Goal: Information Seeking & Learning: Compare options

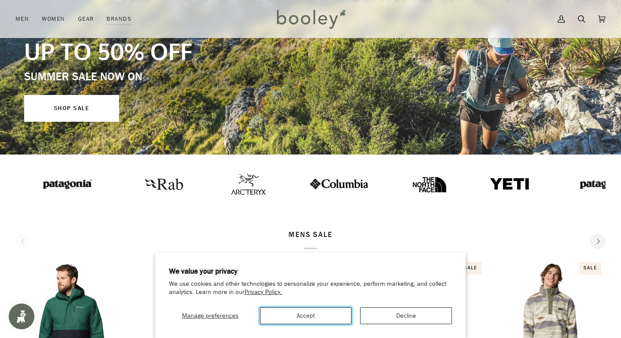
click at [332, 316] on button "Accept" at bounding box center [306, 315] width 92 height 17
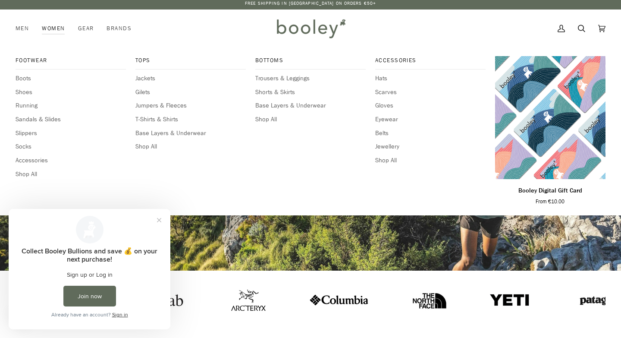
click at [51, 28] on link "Women" at bounding box center [53, 28] width 36 height 38
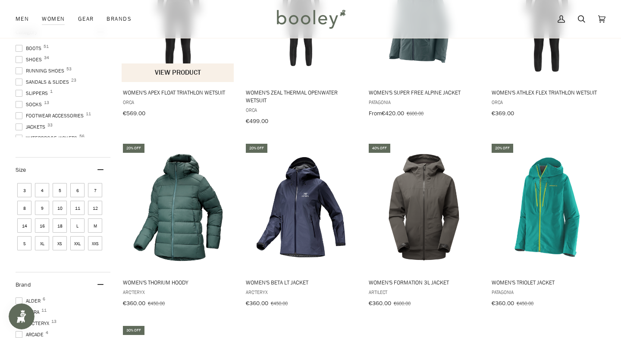
scroll to position [202, 0]
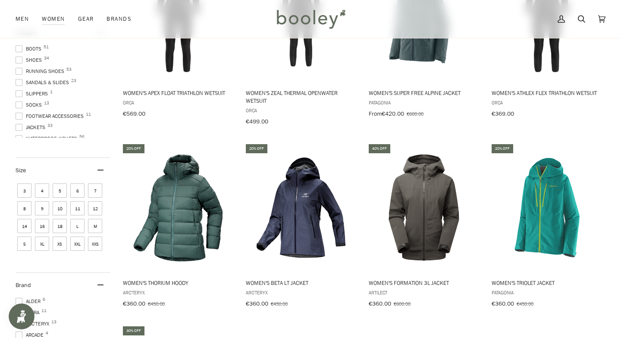
click at [76, 189] on span "6" at bounding box center [77, 190] width 14 height 14
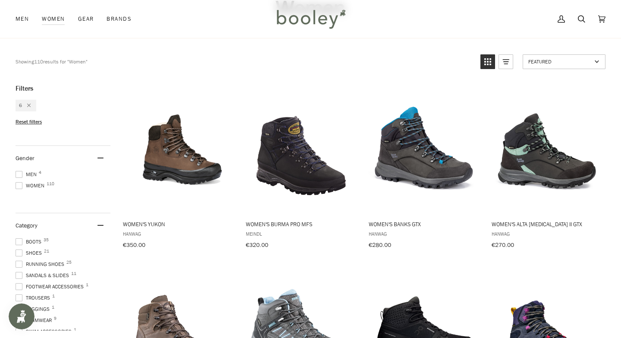
scroll to position [82, 0]
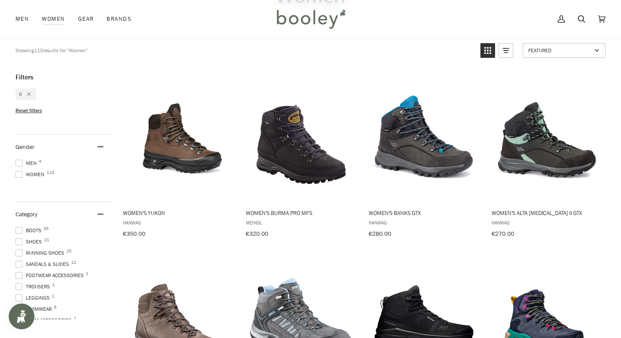
click at [31, 95] on li "6" at bounding box center [26, 94] width 21 height 12
click at [28, 93] on icon "Remove filter: 6" at bounding box center [28, 93] width 3 height 3
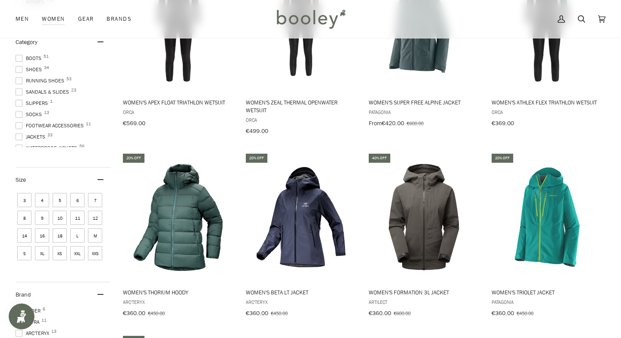
scroll to position [150, 0]
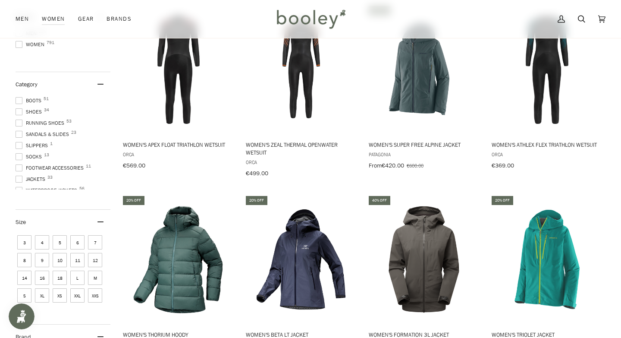
click at [39, 178] on span "Jackets 33" at bounding box center [32, 179] width 32 height 8
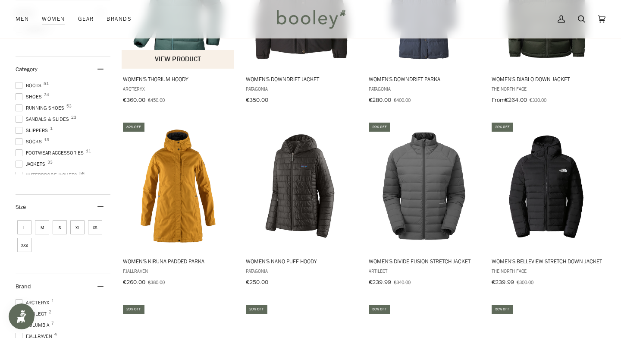
scroll to position [226, 0]
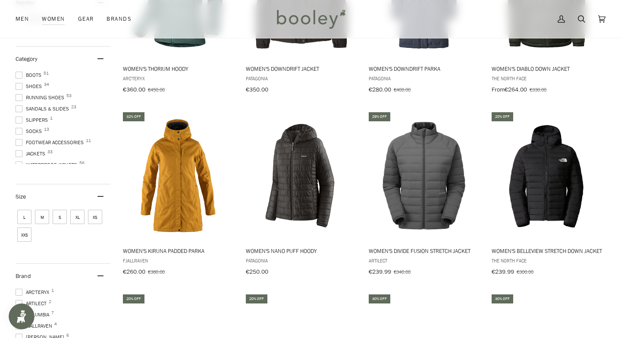
click at [22, 232] on span "XXS" at bounding box center [24, 234] width 14 height 14
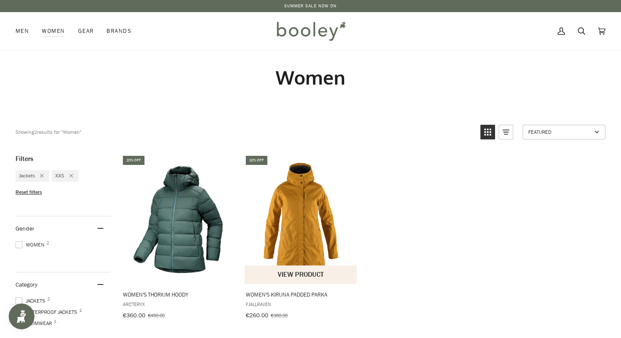
click at [309, 226] on img "Women's Kiruna Padded Parka" at bounding box center [301, 219] width 113 height 113
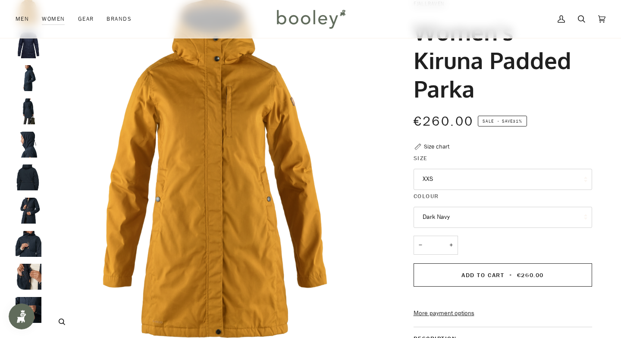
scroll to position [60, 0]
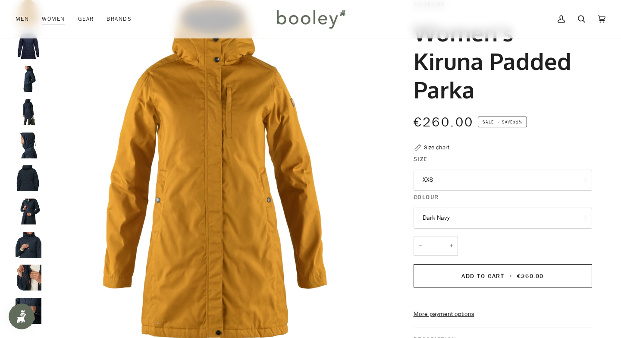
click at [427, 215] on button "Dark Navy" at bounding box center [503, 218] width 179 height 21
click at [361, 217] on img "Fjallraven Women's Kiruna Padded Parka Acorn - Booley Galway" at bounding box center [215, 169] width 339 height 339
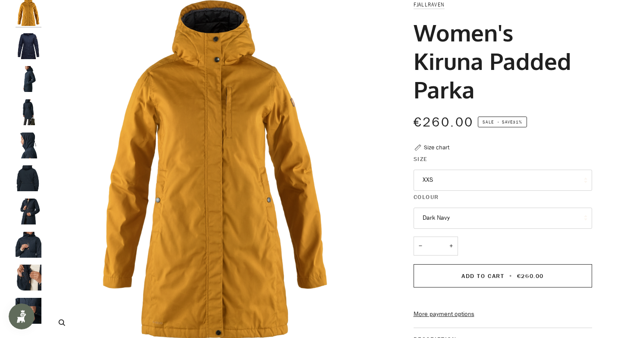
scroll to position [0, 0]
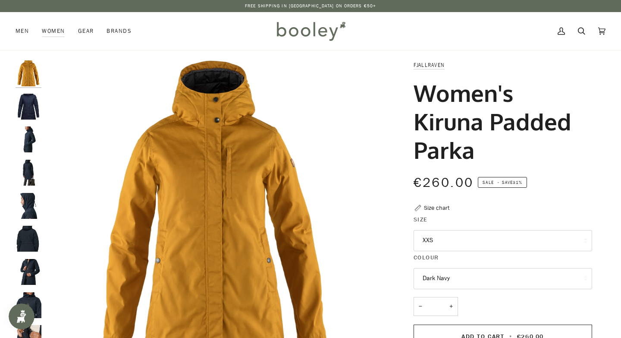
click at [22, 110] on img "Fjallraven Women's Kiruna Padded Parka Dark Navy - Booley Galway" at bounding box center [29, 107] width 26 height 26
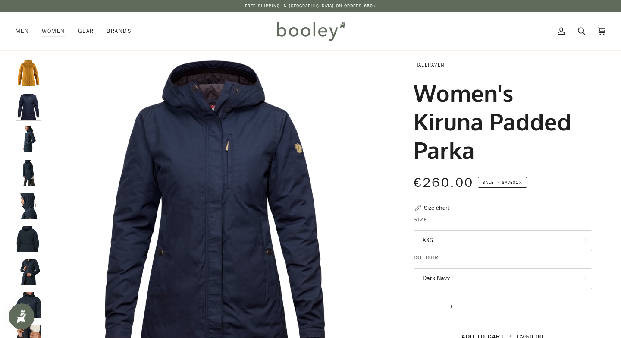
click at [25, 146] on img "Fjallraven Women's Kiruna Padded Parka - Booley Galway" at bounding box center [29, 139] width 26 height 26
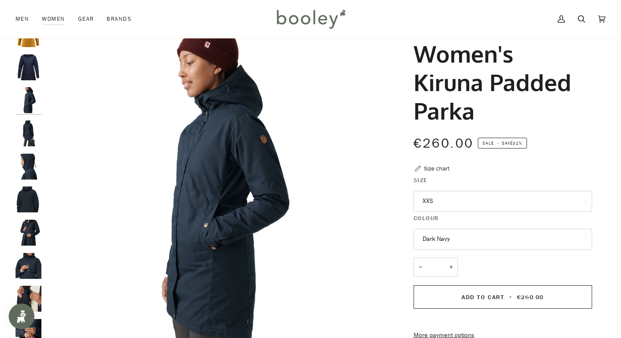
scroll to position [39, 0]
click at [30, 133] on img "Fjallraven Women's Kiruna Padded Parka - Booley Galway" at bounding box center [29, 134] width 26 height 26
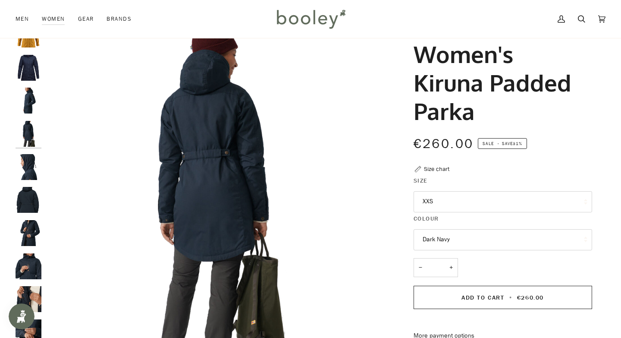
click at [30, 165] on img "Fjallraven Women's Kiruna Padded Parka - Booley Galway" at bounding box center [29, 167] width 26 height 26
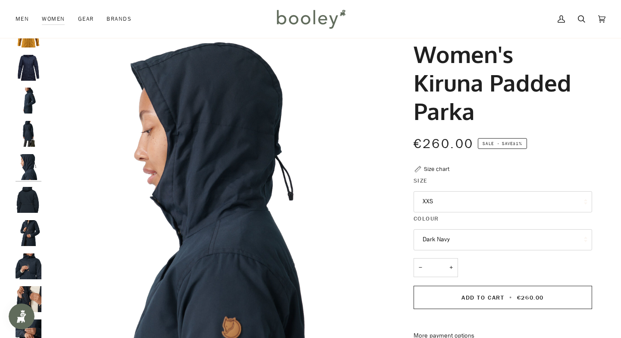
click at [29, 199] on img "Fjallraven Women's Kiruna Padded Parka - Booley Galway" at bounding box center [29, 200] width 26 height 26
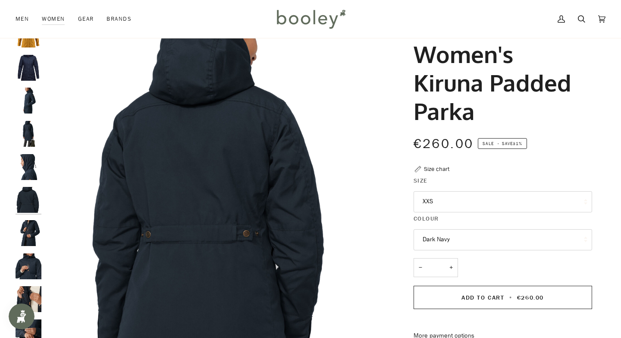
click at [28, 227] on img "Fjallraven Women's Kiruna Padded Parka - Booley Galway" at bounding box center [29, 233] width 26 height 26
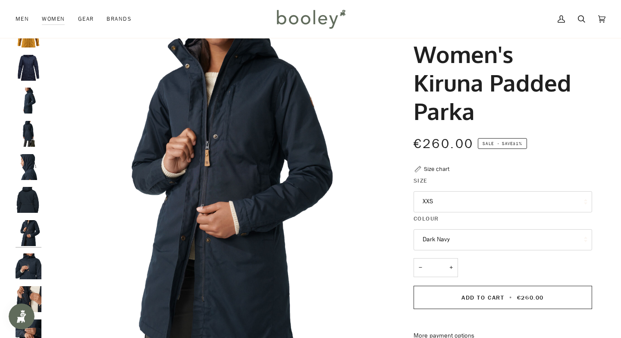
click at [25, 270] on img "Fjallraven Women's Kiruna Padded Parka - Booley Galway" at bounding box center [29, 266] width 26 height 26
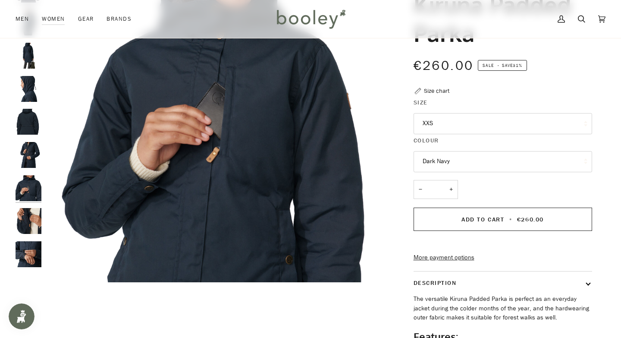
scroll to position [119, 0]
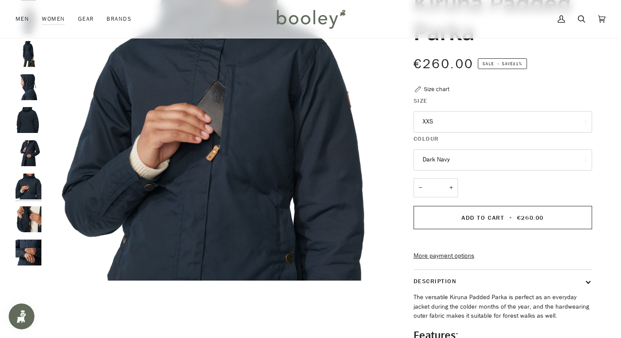
click at [33, 220] on img "Fjallraven Women's Kiruna Padded Parka - Booley Galway" at bounding box center [29, 219] width 26 height 26
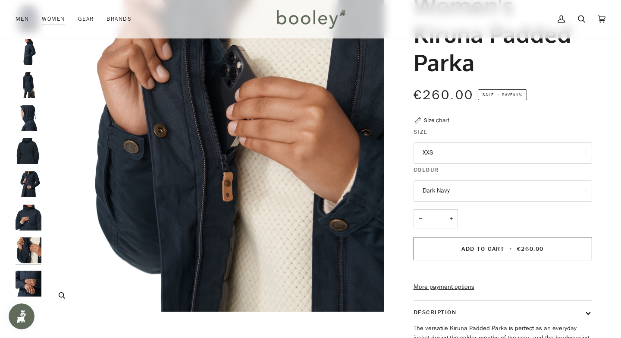
scroll to position [89, 0]
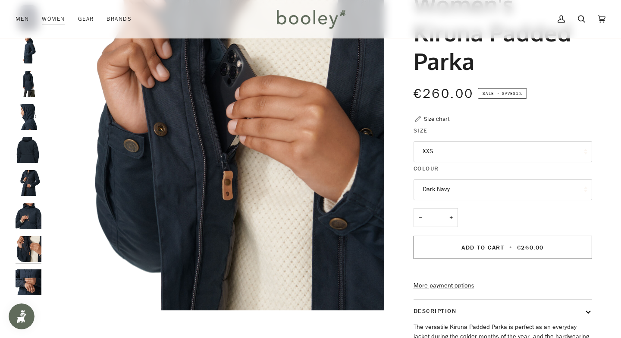
click at [21, 282] on img "Fjallraven Women's Kiruna Padded Parka - Booley Galway" at bounding box center [29, 282] width 26 height 26
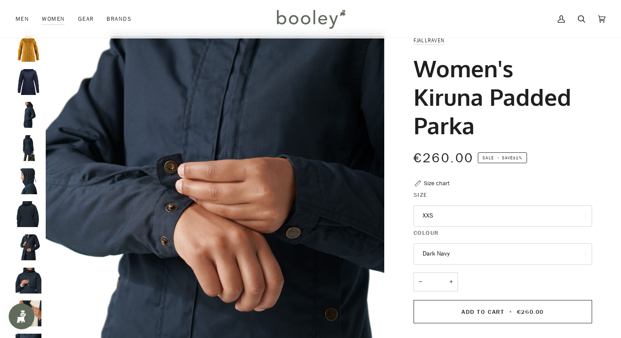
scroll to position [0, 0]
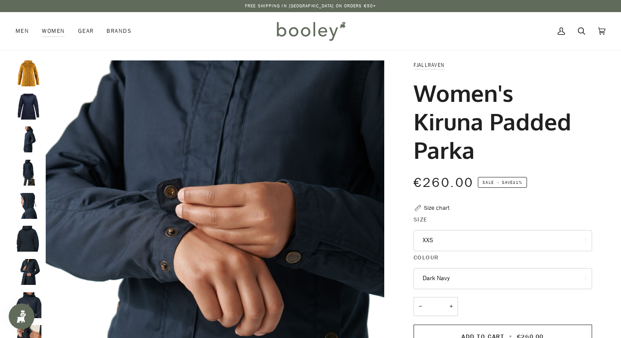
click at [27, 101] on img "Fjallraven Women's Kiruna Padded Parka Dark Navy - Booley Galway" at bounding box center [29, 107] width 26 height 26
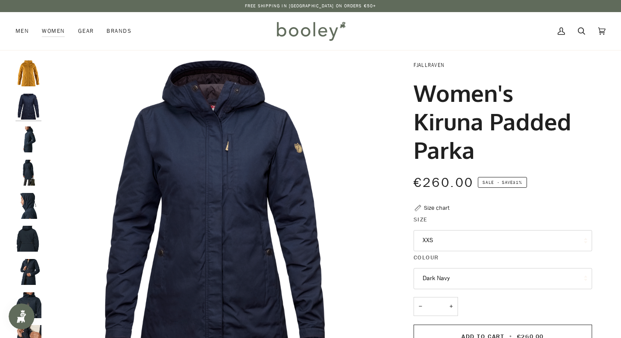
click at [430, 66] on link "Fjallraven" at bounding box center [429, 64] width 31 height 7
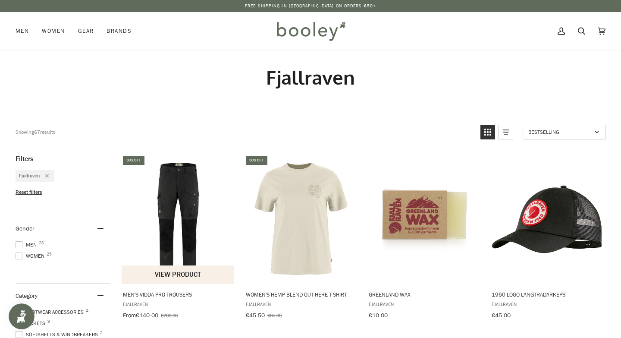
click at [166, 201] on img "Men's Vidda Pro Trousers" at bounding box center [178, 219] width 113 height 113
click at [22, 254] on span "Women 25" at bounding box center [31, 256] width 31 height 8
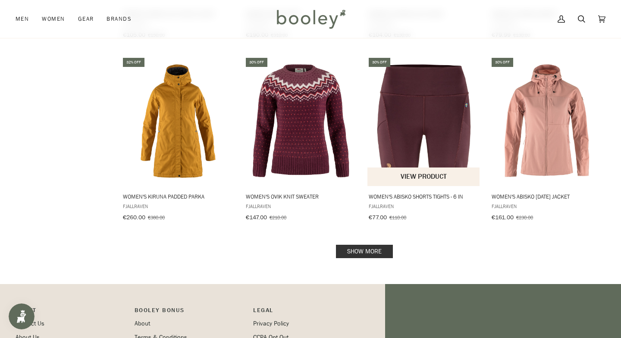
scroll to position [833, 0]
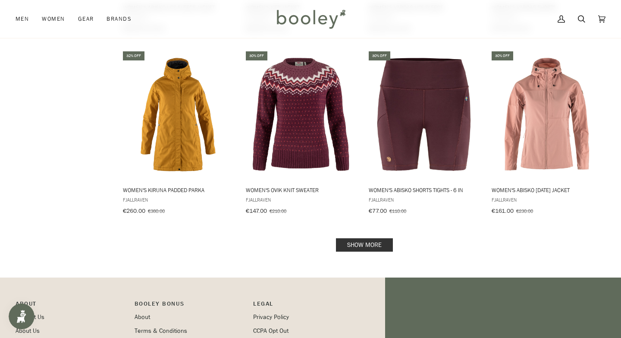
click at [355, 241] on link "Show more" at bounding box center [364, 244] width 57 height 13
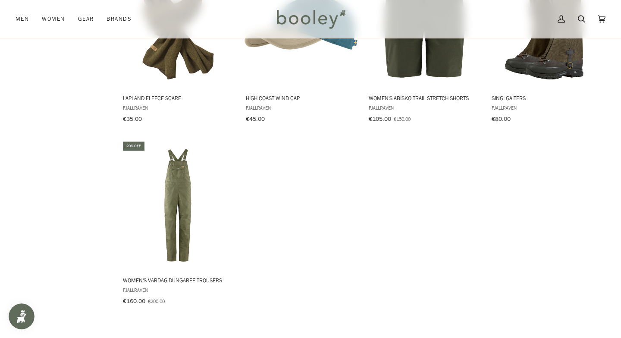
scroll to position [1104, 0]
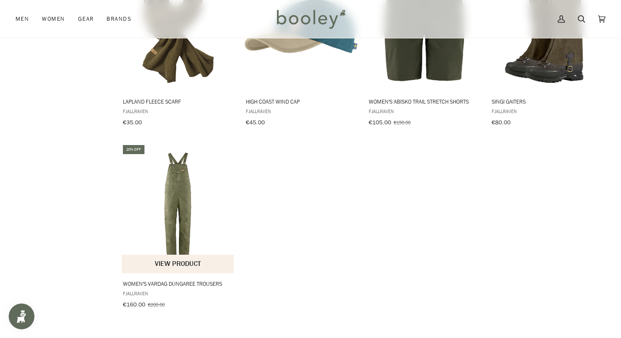
click at [186, 201] on img "Women's Vardag Dungaree Trousers" at bounding box center [178, 208] width 113 height 113
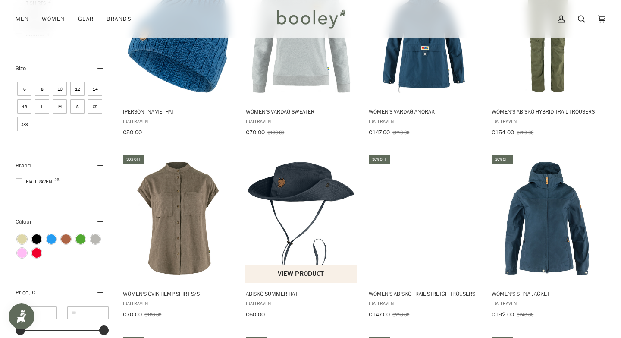
scroll to position [364, 0]
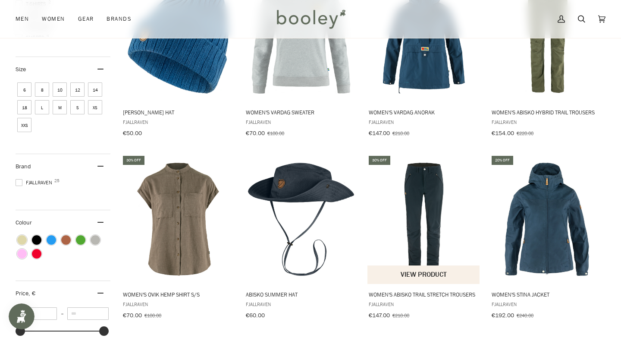
click at [432, 215] on img "Women's Abisko Trail Stretch Trousers" at bounding box center [424, 219] width 113 height 113
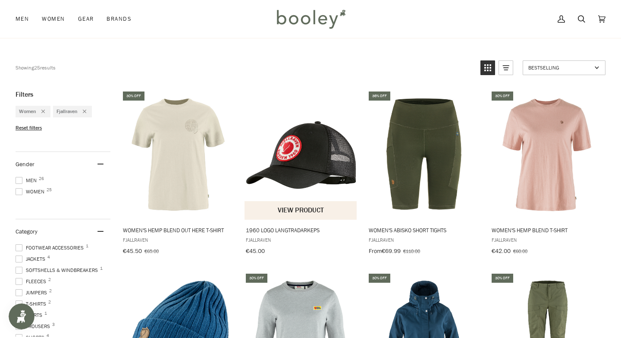
scroll to position [0, 0]
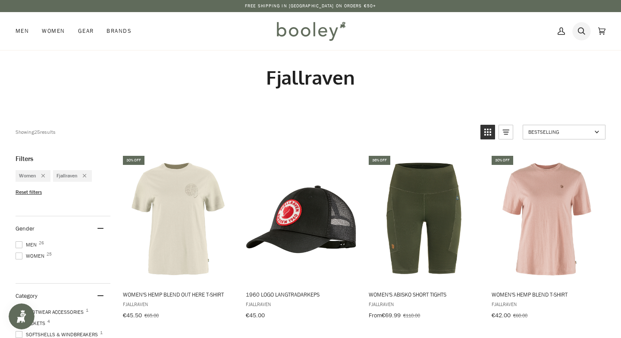
click at [581, 29] on icon at bounding box center [581, 31] width 7 height 13
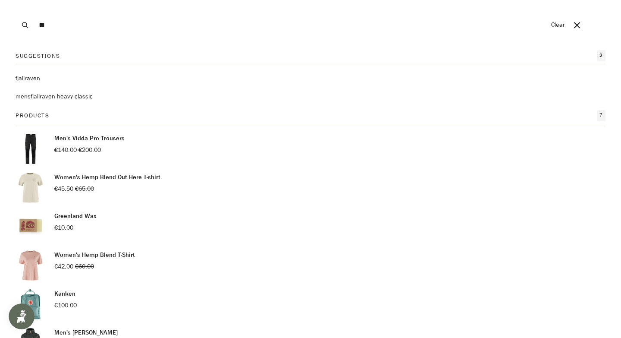
type input "*"
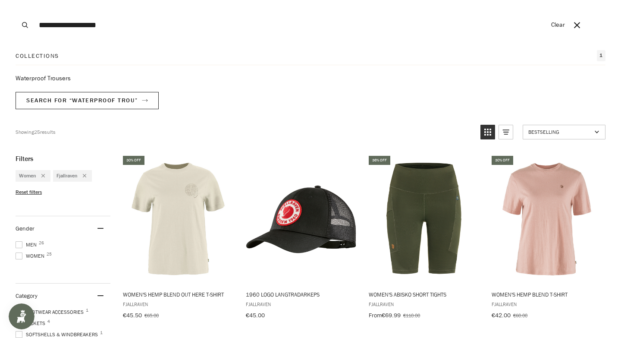
type input "**********"
click at [16, 0] on button "Search" at bounding box center [25, 25] width 19 height 50
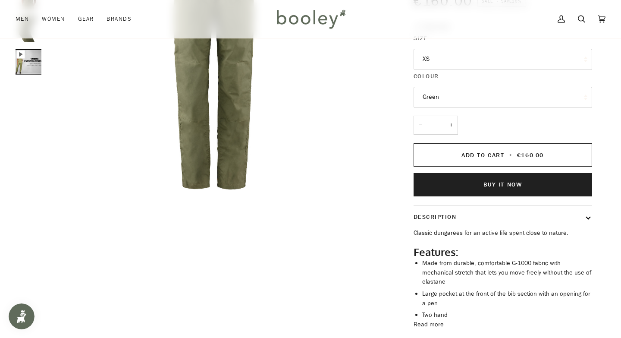
scroll to position [212, 0]
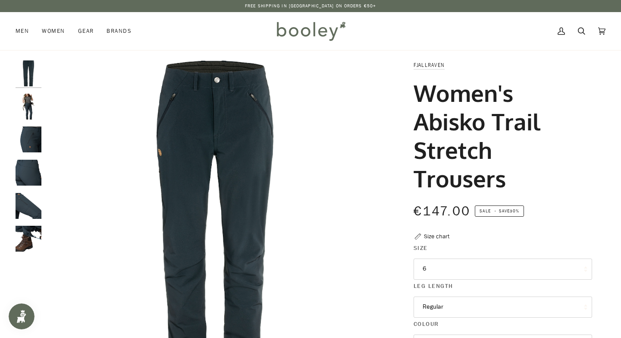
click at [35, 117] on img "Fjallraven Women's Abisko Trail Stretch Trousers Dark Navy - Booley Galway" at bounding box center [29, 107] width 26 height 26
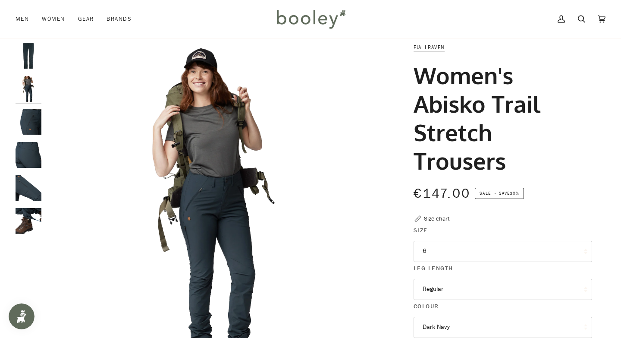
scroll to position [13, 0]
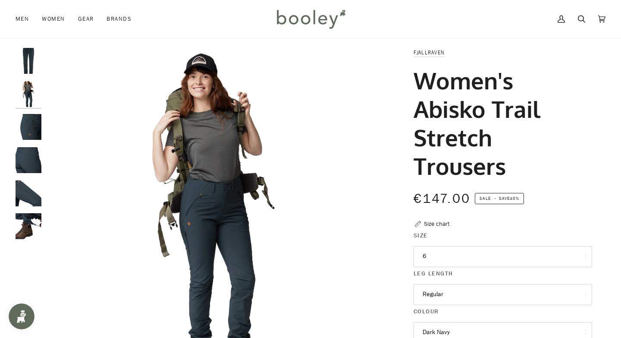
click at [35, 136] on img "Fjallraven Women's Abisko Trail Stretch Trousers Dark Navy - Booley Galway" at bounding box center [29, 127] width 26 height 26
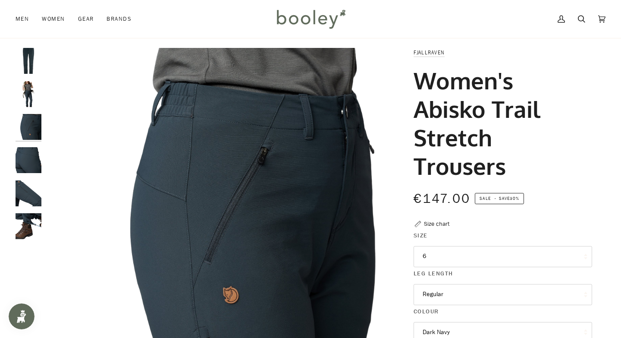
click at [27, 159] on img "Fjallraven Women's Abisko Trail Stretch Trousers Dark Navy - Booley Galway" at bounding box center [29, 160] width 26 height 26
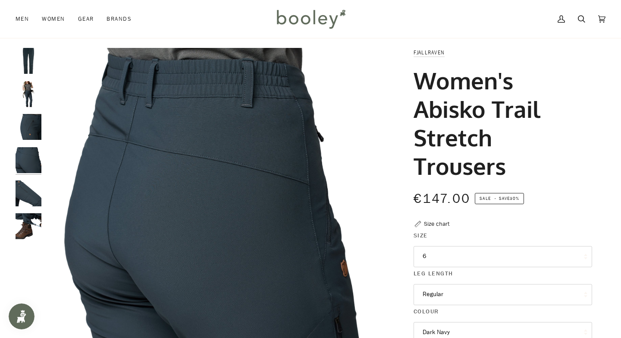
click at [28, 192] on img "Fjallraven Women's Abisko Trail Stretch Trousers Dark Navy - Booley Galway" at bounding box center [29, 193] width 26 height 26
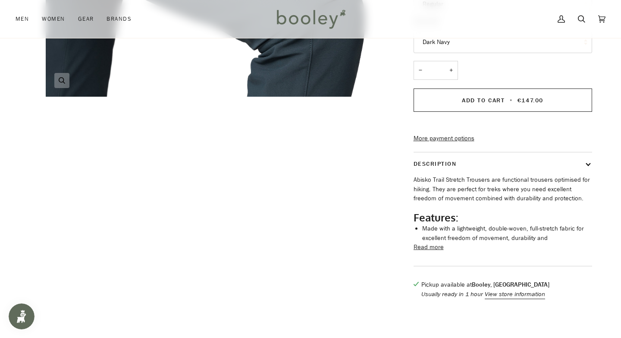
scroll to position [314, 0]
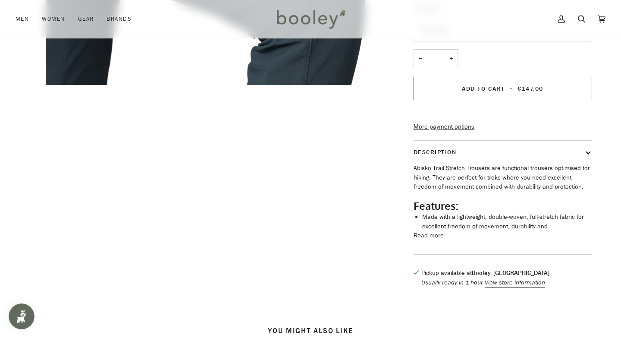
click at [418, 240] on button "Read more" at bounding box center [429, 235] width 30 height 9
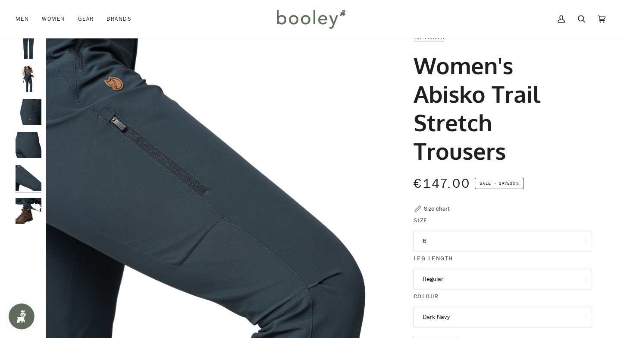
scroll to position [0, 0]
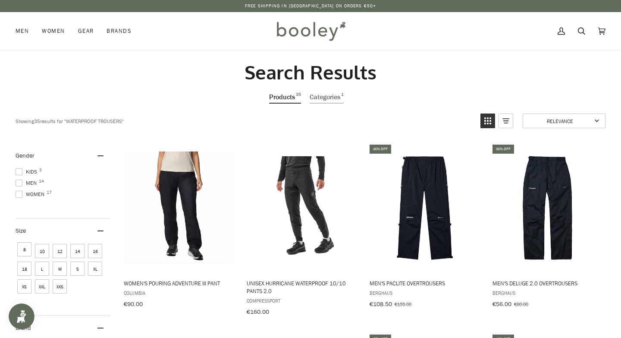
click at [20, 194] on span at bounding box center [19, 194] width 7 height 7
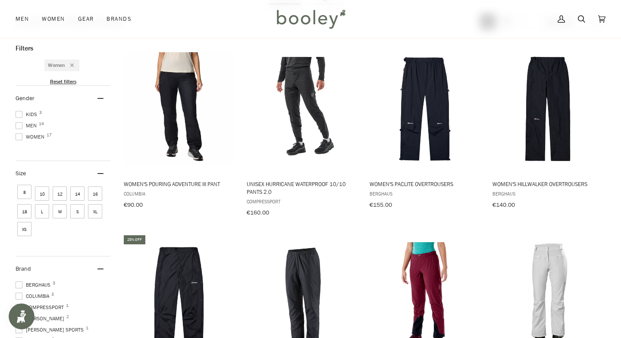
scroll to position [100, 0]
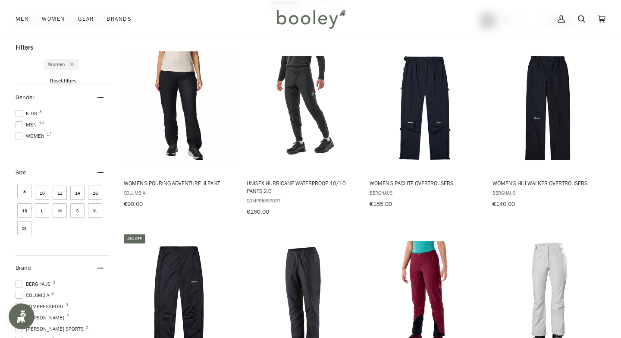
click at [23, 228] on span "XS" at bounding box center [24, 228] width 14 height 14
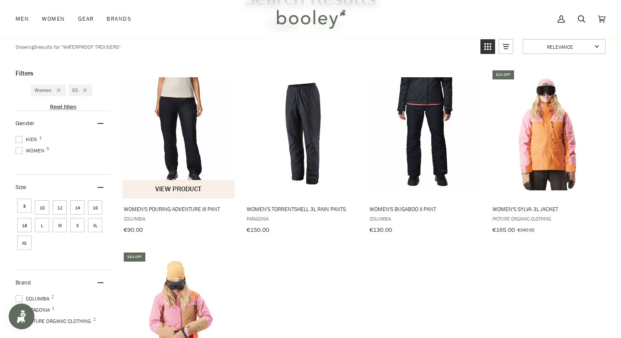
scroll to position [74, 0]
click at [192, 139] on img "Women's Pouring Adventure III Pant" at bounding box center [179, 134] width 113 height 113
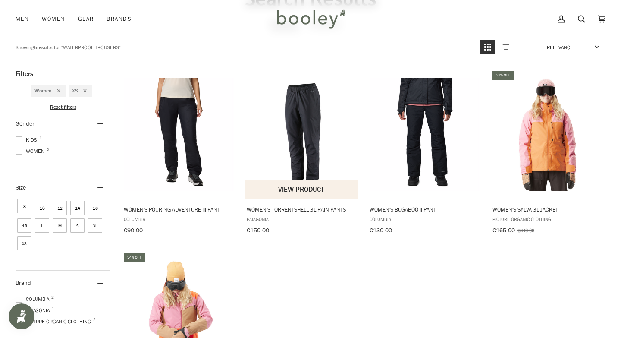
click at [311, 162] on img "Women's Torrentshell 3L Rain Pants" at bounding box center [302, 134] width 113 height 113
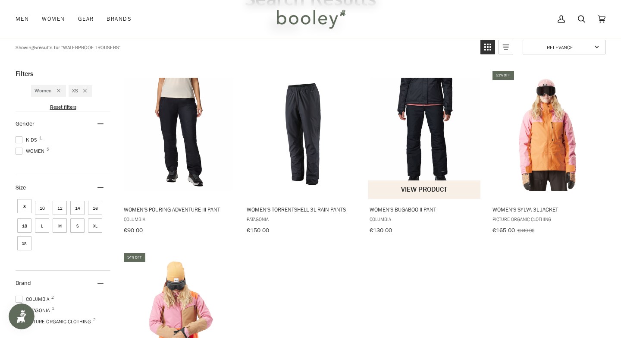
click at [438, 145] on img "Women's Bugaboo II Pant" at bounding box center [424, 134] width 113 height 113
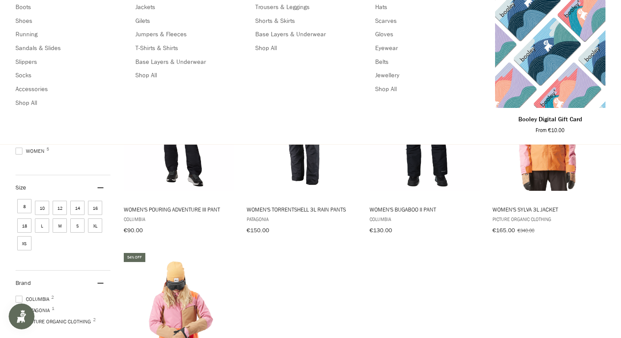
scroll to position [0, 0]
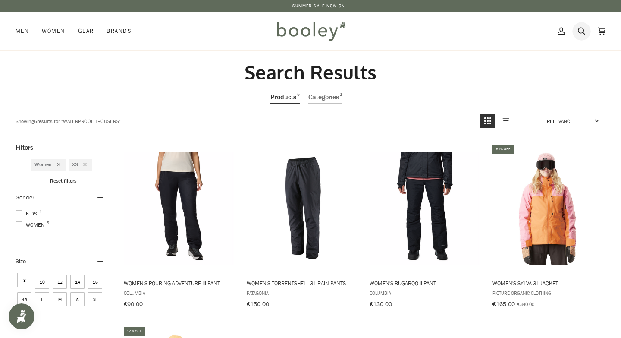
click at [577, 33] on link "Search" at bounding box center [582, 31] width 20 height 38
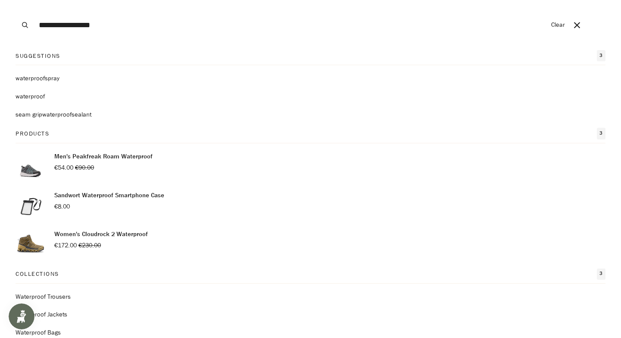
type input "**********"
click at [16, 0] on button "Search" at bounding box center [25, 25] width 19 height 50
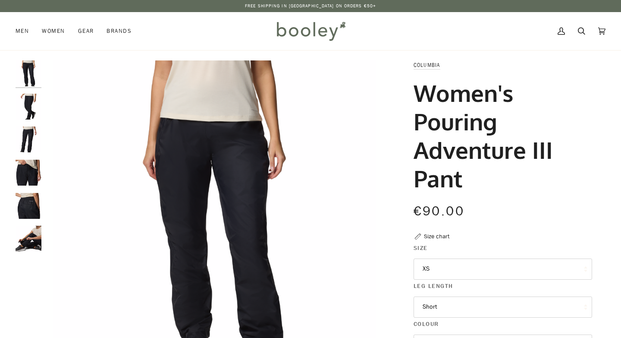
click at [30, 78] on img "Columbia Women's Pouring Adventure III Pant Black - Booley Galway" at bounding box center [29, 73] width 26 height 26
click at [28, 113] on img "Columbia Women's Pouring Adventure III Pant Black - Booley Galway" at bounding box center [29, 107] width 26 height 26
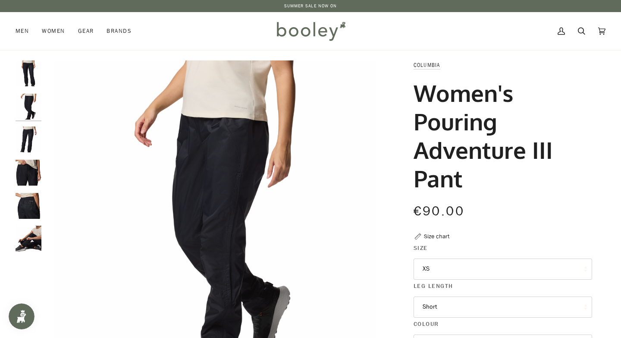
click at [27, 139] on img "Columbia Women's Pouring Adventure III Pant Black - Booley Galway" at bounding box center [29, 139] width 26 height 26
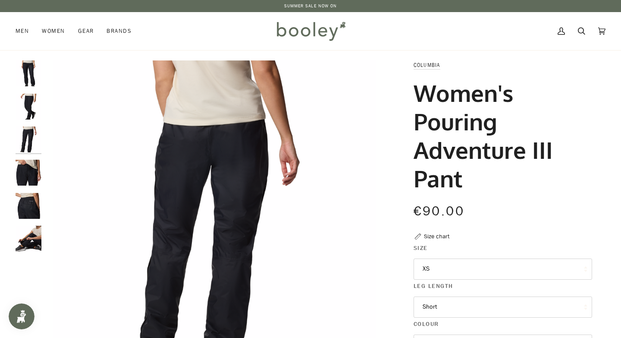
click at [22, 171] on img "Columbia Women's Pouring Adventure III Pant Black - Booley Galway" at bounding box center [29, 173] width 26 height 26
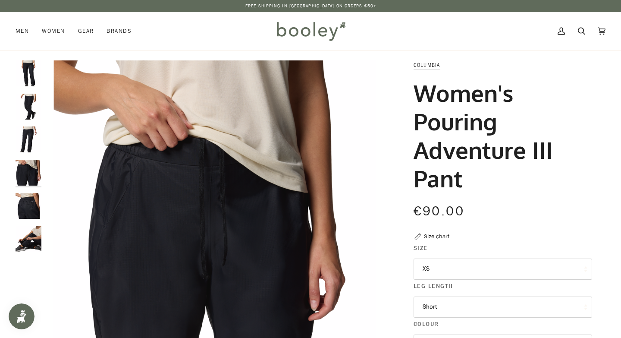
click at [23, 207] on img "Columbia Women's Pouring Adventure III Pant Black - Booley Galway" at bounding box center [29, 206] width 26 height 26
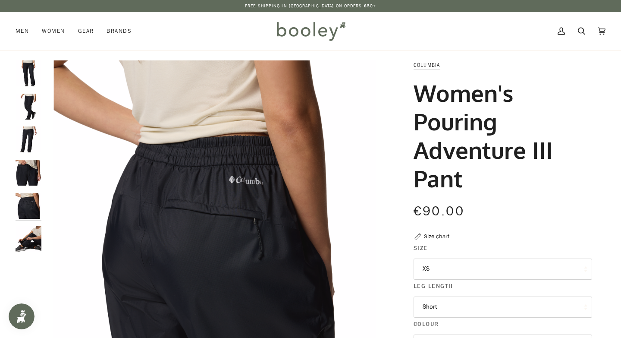
click at [25, 238] on img "Columbia Women's Pouring Adventure III Pant Black - Booley Galway" at bounding box center [29, 239] width 26 height 26
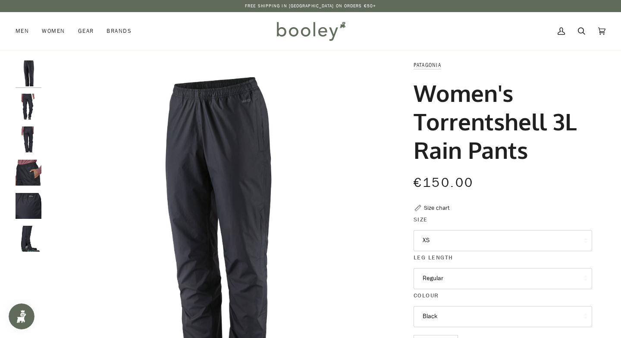
click at [30, 110] on img "Patagonia Women's Torrentshell 3L Rain Pants Black - Booley Galway" at bounding box center [29, 107] width 26 height 26
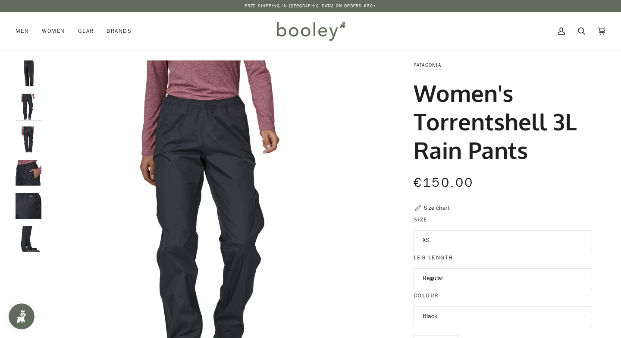
click at [30, 135] on img "Patagonia Women's Torrentshell 3L Rain Pants Black - Booley Galway" at bounding box center [29, 139] width 26 height 26
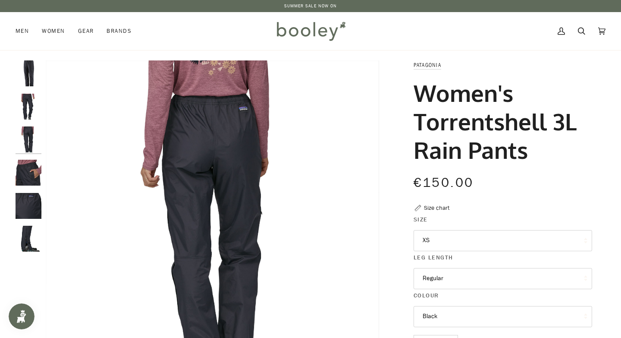
click at [28, 170] on img "Patagonia Women's Torrentshell 3L Rain Pants Black - Booley Galway" at bounding box center [29, 173] width 26 height 26
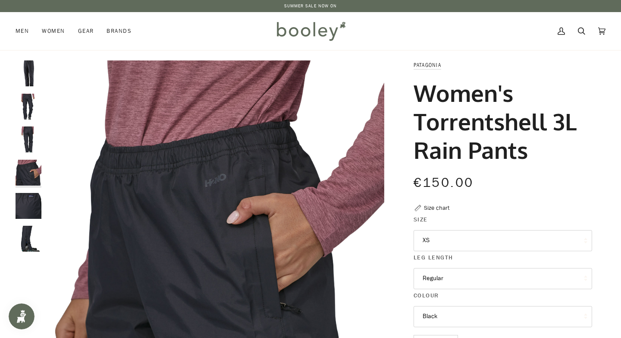
click at [29, 207] on img "Patagonia Women's Torrentshell 3L Rain Pants Black - Booley Galway" at bounding box center [29, 206] width 26 height 26
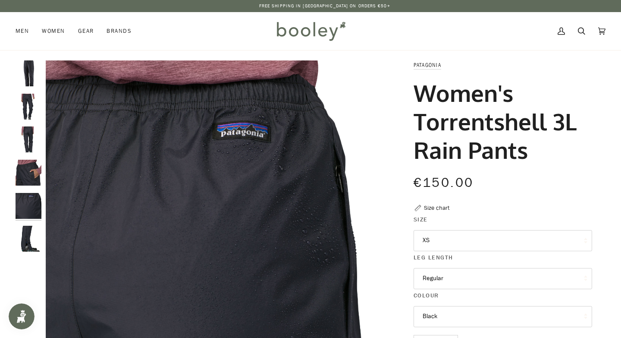
click at [26, 234] on img "Patagonia Women's Torrentshell 3L Rain Pants Black - Booley Galway" at bounding box center [29, 239] width 26 height 26
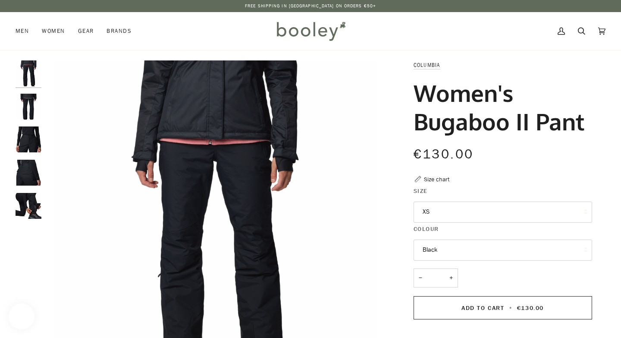
click at [34, 80] on img "Columbia Women's Bugaboo II Pant Black - Booley Galway" at bounding box center [29, 73] width 26 height 26
click at [25, 113] on img "Columbia Women's Bugaboo II Pant Black - Booley Galway" at bounding box center [29, 107] width 26 height 26
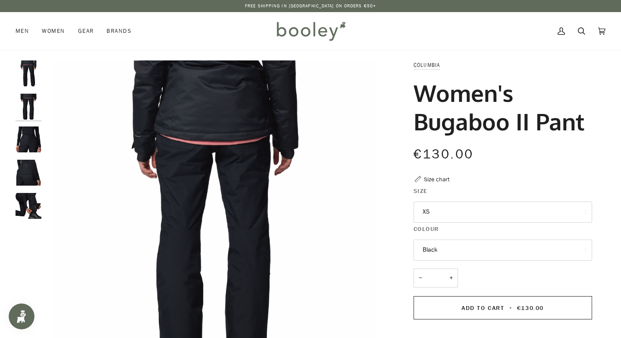
click at [29, 137] on img "Columbia Women's Bugaboo II Pant Black - Booley Galway" at bounding box center [29, 139] width 26 height 26
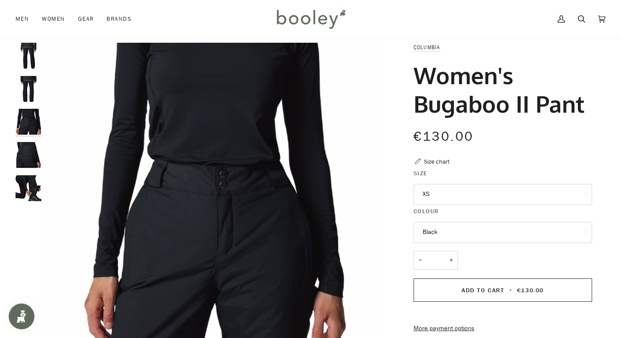
scroll to position [18, 0]
click at [30, 159] on img "Columbia Women's Bugaboo II Pant Black - Booley Galway" at bounding box center [29, 155] width 26 height 26
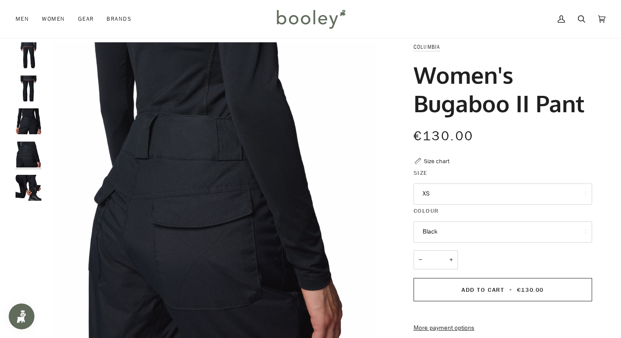
click at [35, 195] on img "Columbia Women's Bugaboo II Pant Black - Booley Galway" at bounding box center [29, 188] width 26 height 26
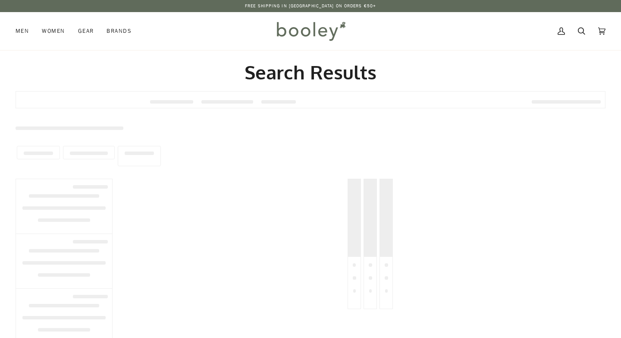
type input "**********"
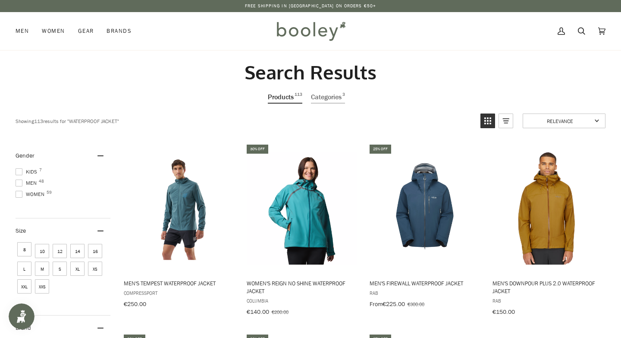
click at [18, 194] on span at bounding box center [19, 194] width 7 height 7
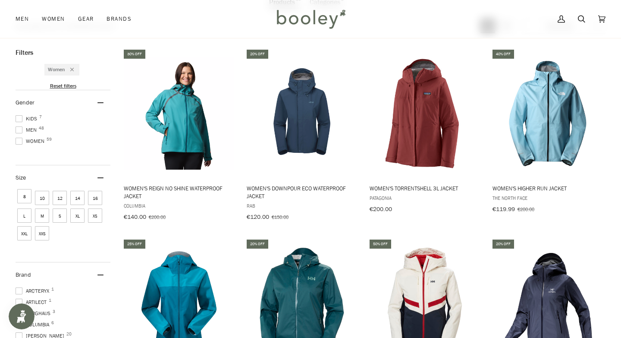
scroll to position [111, 0]
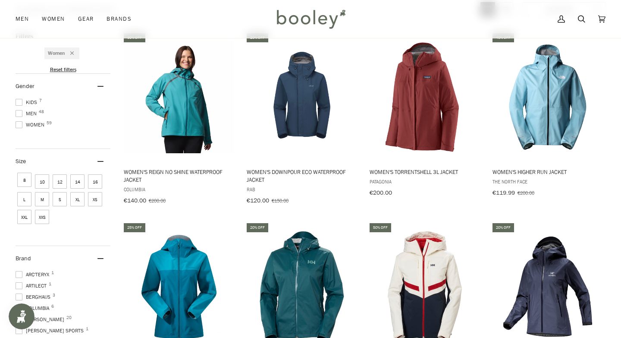
click at [42, 217] on span "XXS" at bounding box center [42, 217] width 14 height 14
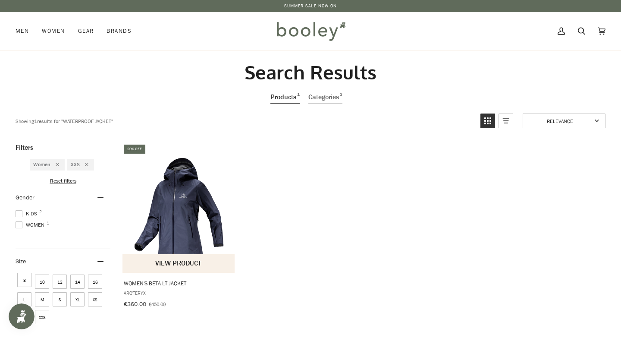
click at [180, 210] on img "Women's Beta LT Jacket" at bounding box center [179, 207] width 113 height 113
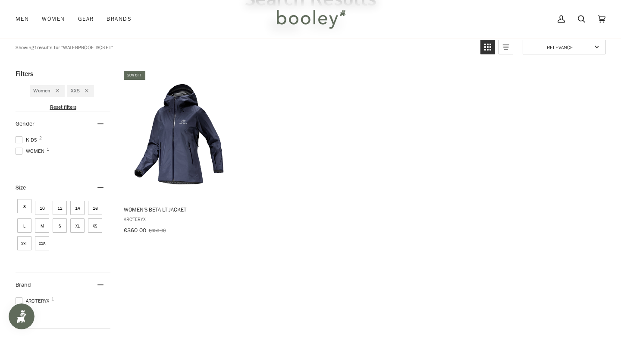
scroll to position [85, 0]
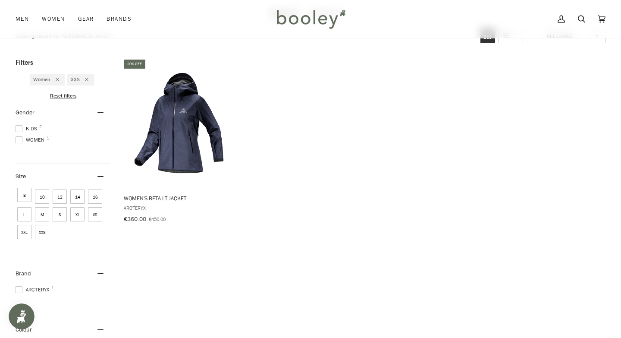
click at [97, 214] on span "XS" at bounding box center [95, 214] width 14 height 14
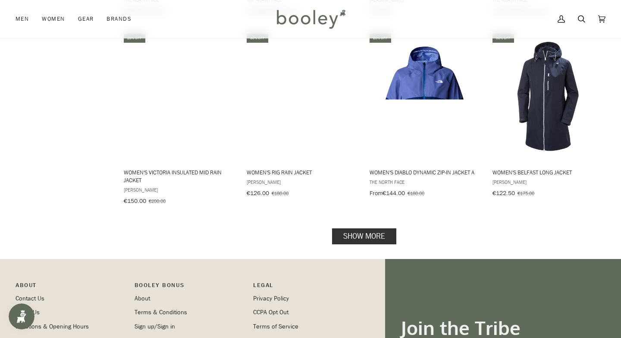
scroll to position [834, 0]
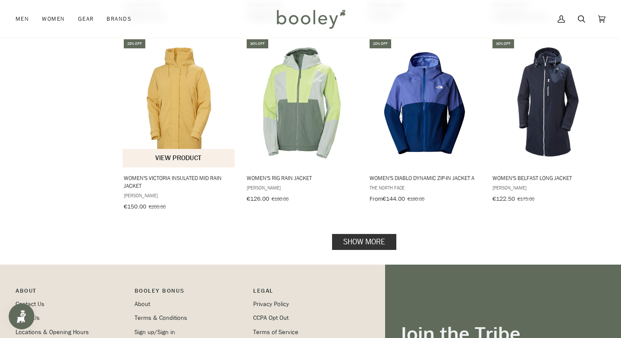
click at [186, 110] on img "Women's Victoria Insulated Mid Rain Jacket" at bounding box center [179, 102] width 113 height 113
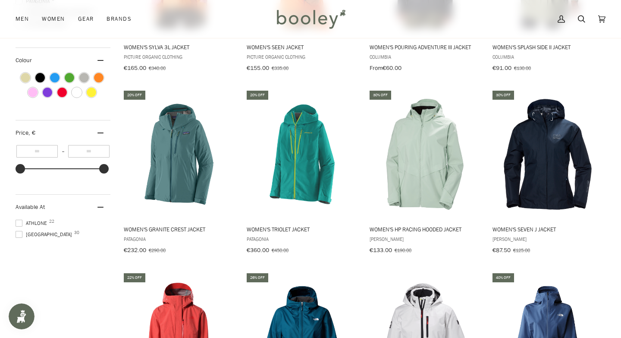
scroll to position [384, 0]
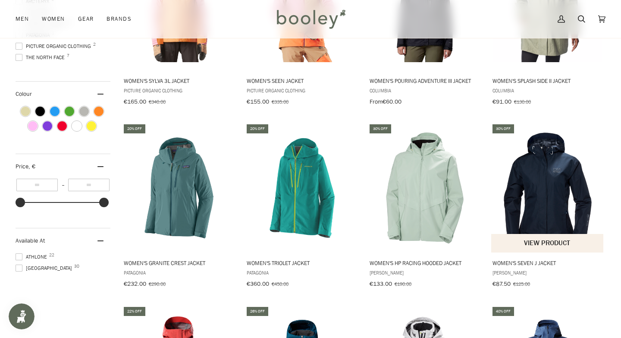
click at [543, 186] on img "Women's Seven J Jacket" at bounding box center [547, 187] width 113 height 113
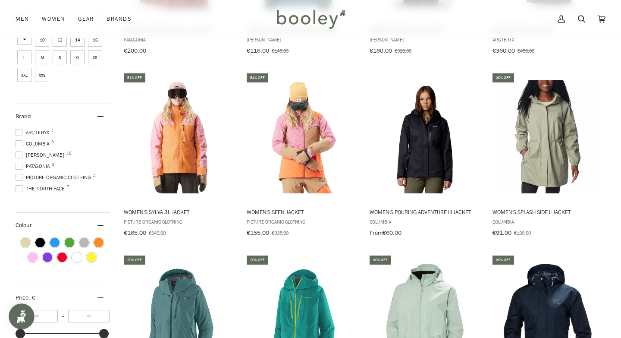
scroll to position [253, 0]
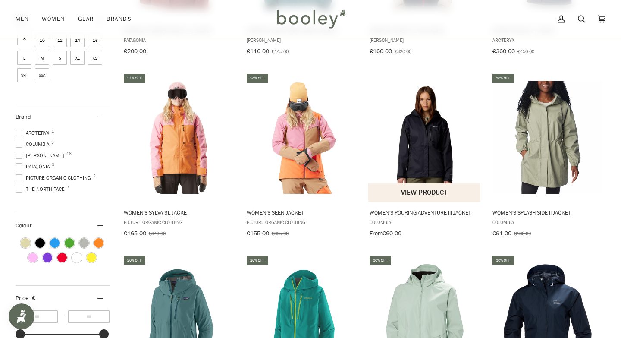
click at [434, 152] on img "Women's Pouring Adventure III Jacket" at bounding box center [424, 137] width 113 height 113
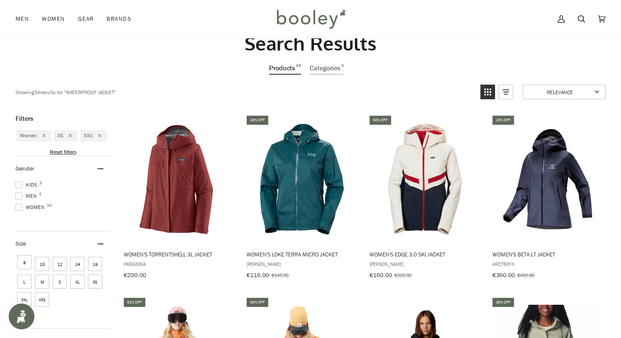
scroll to position [0, 0]
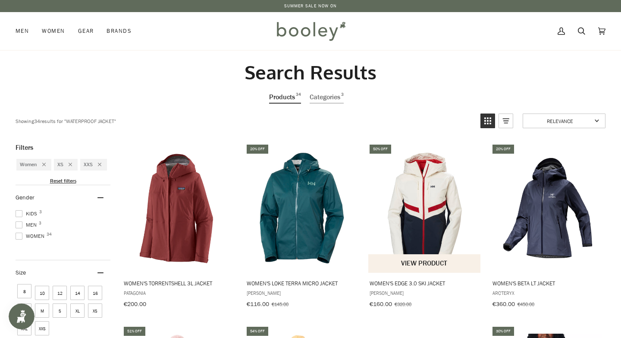
click at [430, 221] on img "Women's Edge 3.0 Ski Jacket" at bounding box center [424, 207] width 113 height 113
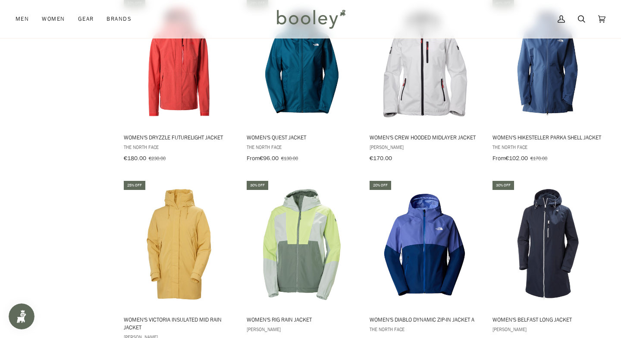
scroll to position [707, 0]
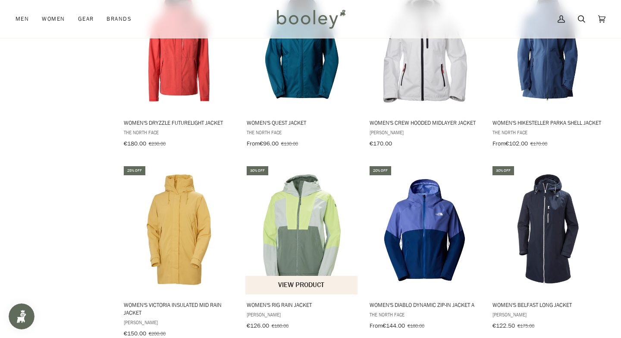
click at [320, 219] on img "Women's Rig Rain Jacket" at bounding box center [302, 229] width 113 height 113
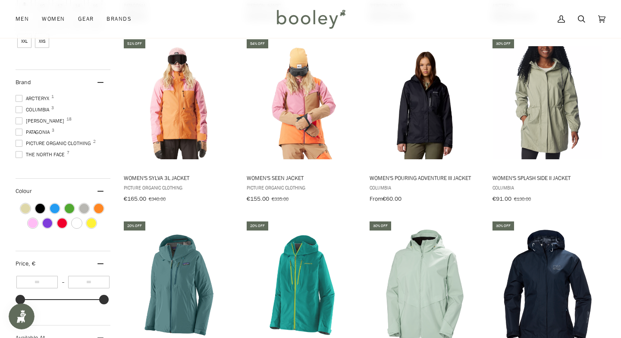
scroll to position [297, 0]
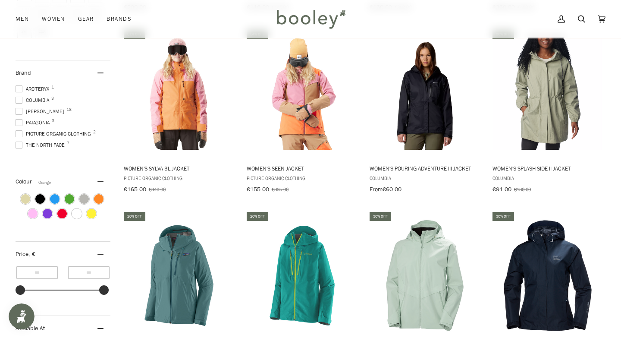
click at [100, 194] on span "Colour: Orange" at bounding box center [98, 198] width 9 height 9
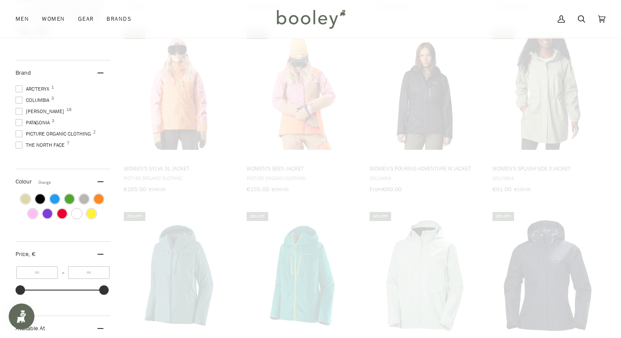
scroll to position [253, 0]
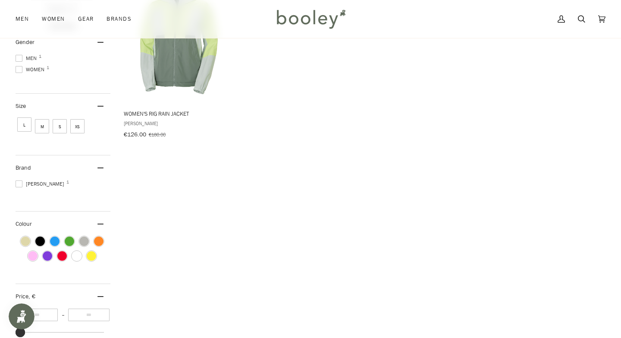
scroll to position [162, 0]
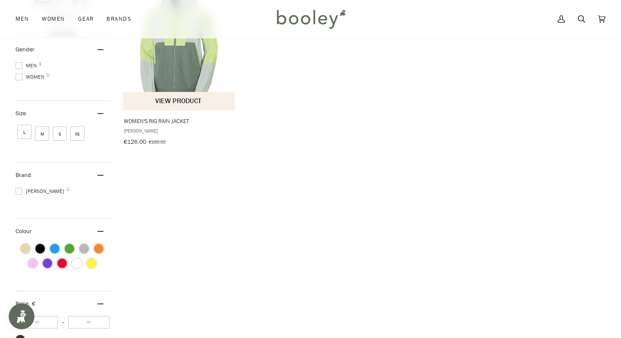
click at [184, 66] on img "Women's Rig Rain Jacket" at bounding box center [179, 45] width 113 height 113
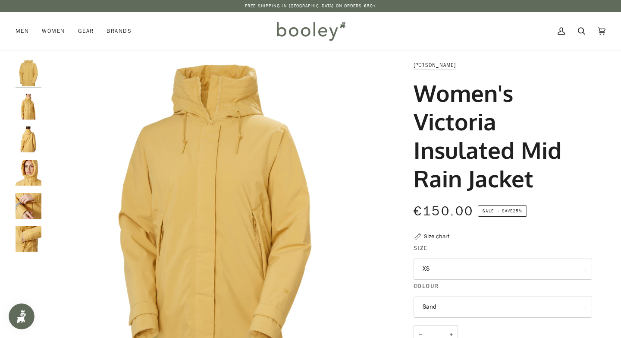
click at [29, 167] on img "Helly Hansen Women's Victoria Insulated Mid Rain Jacket - Booley Galway" at bounding box center [29, 173] width 26 height 26
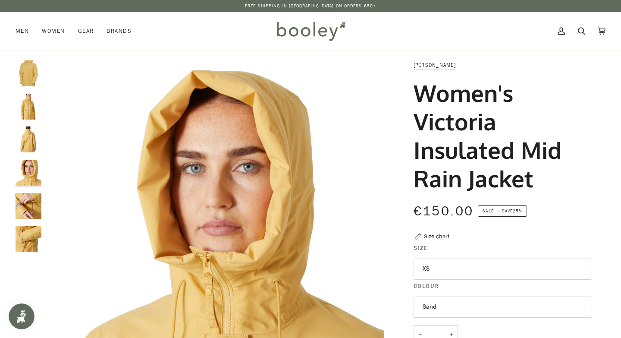
click at [26, 215] on img "Helly Hansen Women's Victoria Insulated Mid Rain Jacket - Booley Galway" at bounding box center [29, 206] width 26 height 26
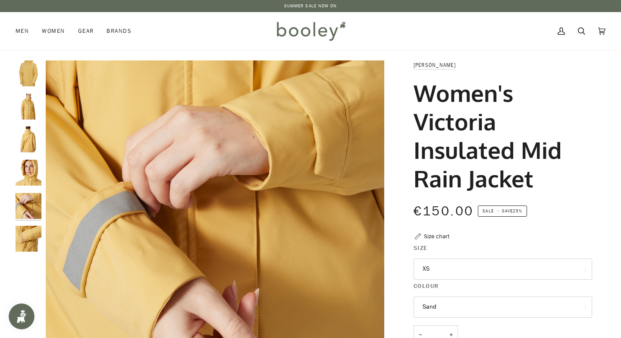
click at [24, 241] on img "Helly Hansen Women's Victoria Insulated Mid Rain Jacket - Booley Galway" at bounding box center [29, 239] width 26 height 26
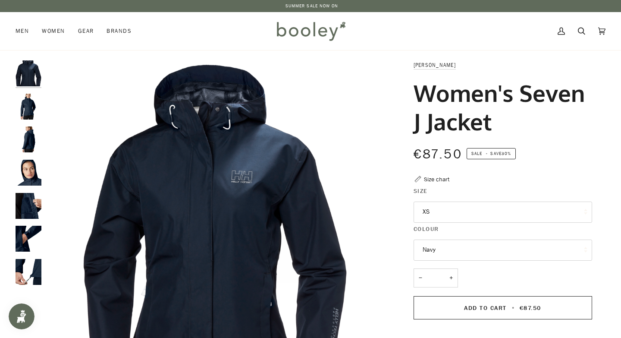
click at [31, 172] on img "Helly Hansen Women's Seven J Jacket Navy - Booley Galway" at bounding box center [29, 173] width 26 height 26
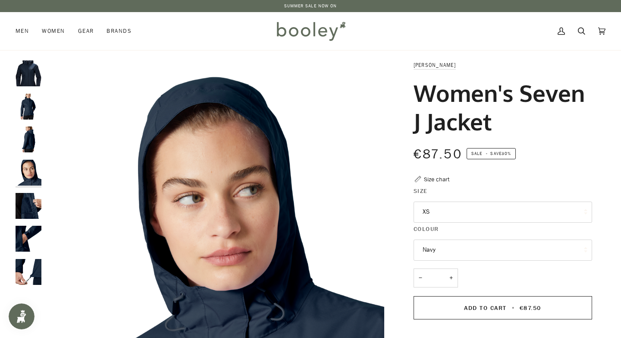
click at [32, 108] on img "Helly Hansen Women's Seven J Jacket Navy - Booley Galway" at bounding box center [29, 107] width 26 height 26
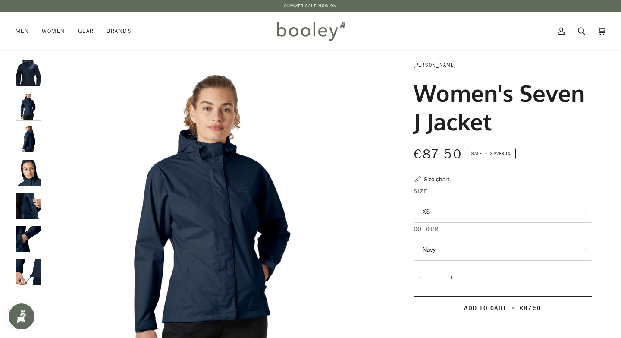
click at [31, 242] on img "Helly Hansen Women's Seven J Jacket Navy - Booley Galway" at bounding box center [29, 239] width 26 height 26
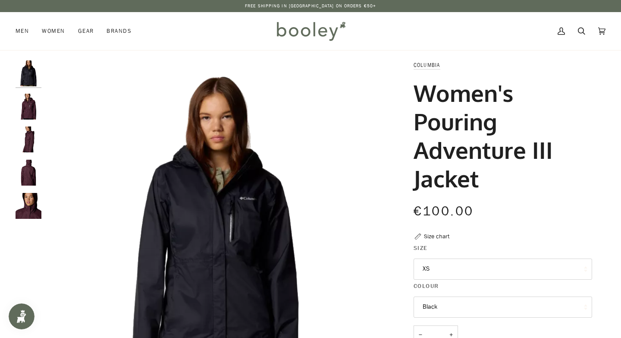
click at [25, 113] on img "Columbia Women's Pouring Adventure III Jacket Fig / Moonvista - Booley Galway" at bounding box center [29, 107] width 26 height 26
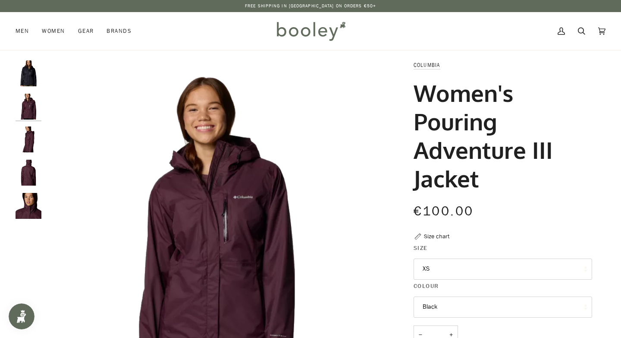
click at [29, 141] on img "Columbia Women's Pouring Adventure III Jacket Fig / Moonvista - Booley Galway" at bounding box center [29, 139] width 26 height 26
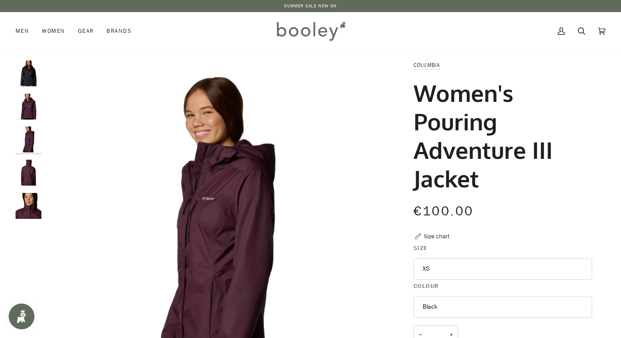
click at [26, 171] on img "Columbia Women's Pouring Adventure III Jacket Fig / Moonvista - Booley Galway" at bounding box center [29, 173] width 26 height 26
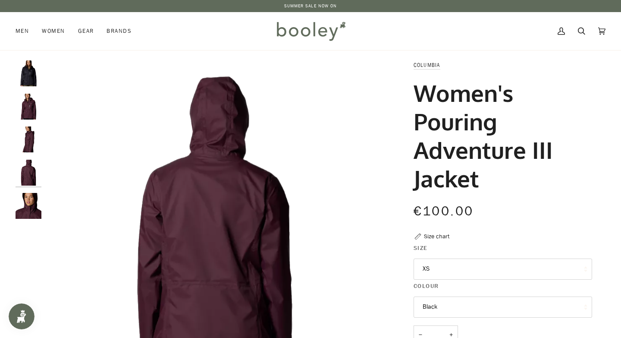
click at [26, 204] on img "Columbia Women's Pouring Adventure III Jacket Fig / Moonvista - Booley Galway" at bounding box center [29, 206] width 26 height 26
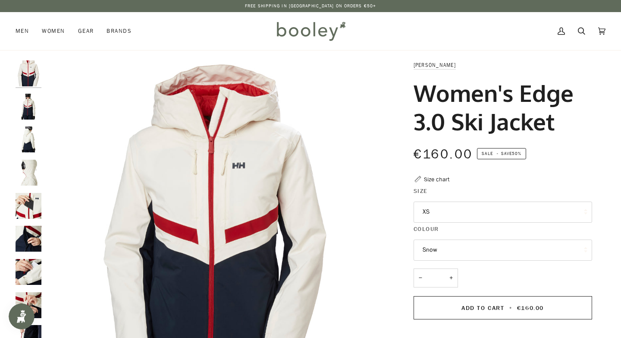
click at [30, 147] on img "Helly Hansen Women's Edge 3.0 Ski Jacket - Booley Galway" at bounding box center [29, 139] width 26 height 26
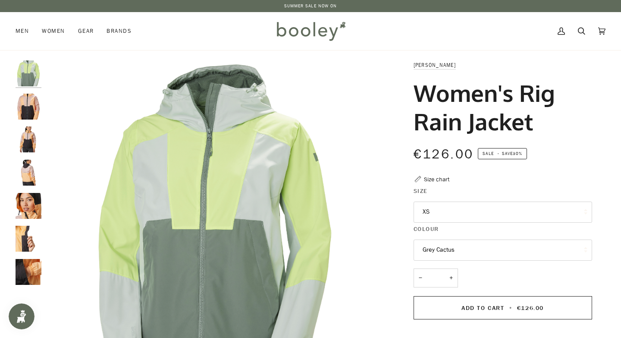
click at [33, 136] on img "Helly Hansen Women's Rig Rain Jacket Miami Peach - Booley Galway" at bounding box center [29, 139] width 26 height 26
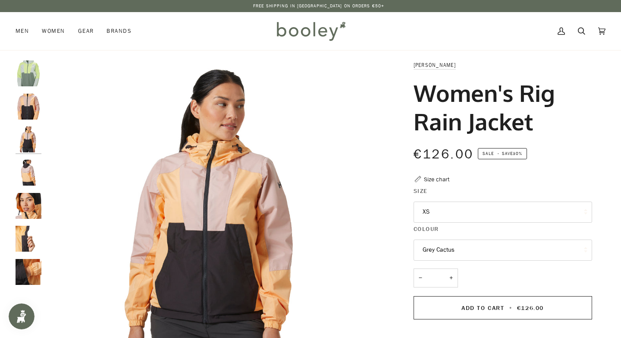
click at [28, 161] on img "Helly Hansen Women's Rig Rain Jacket Miami Peach - Booley Galway" at bounding box center [29, 173] width 26 height 26
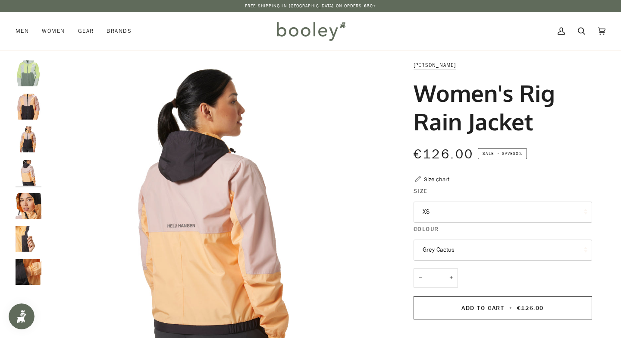
click at [22, 72] on img "Helly Hansen Women's Rig Rain Jacket Grey Cactus - Booley Galway" at bounding box center [29, 73] width 26 height 26
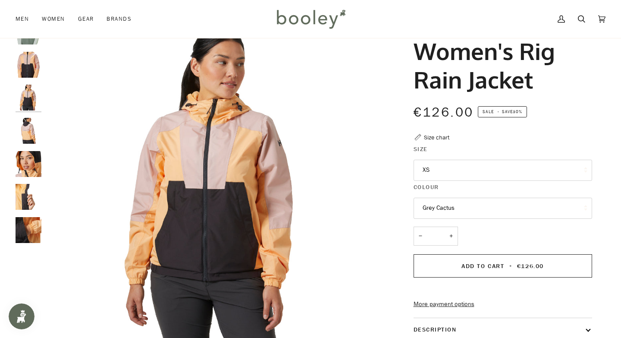
click at [23, 202] on img "Helly Hansen Women's Rig Rain Jacket Miami Peach - Booley Galway" at bounding box center [29, 197] width 26 height 26
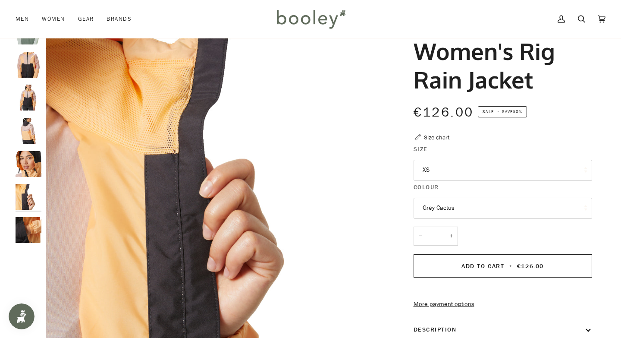
click at [29, 99] on img "Helly Hansen Women's Rig Rain Jacket Miami Peach - Booley Galway" at bounding box center [29, 98] width 26 height 26
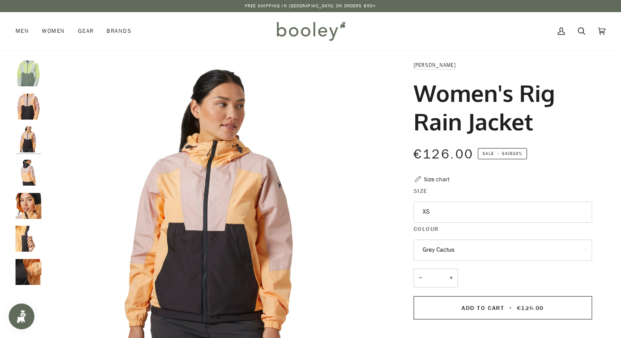
click at [20, 110] on img "Helly Hansen Women's Rig Rain Jacket Miami Peach - Booley Galway" at bounding box center [29, 107] width 26 height 26
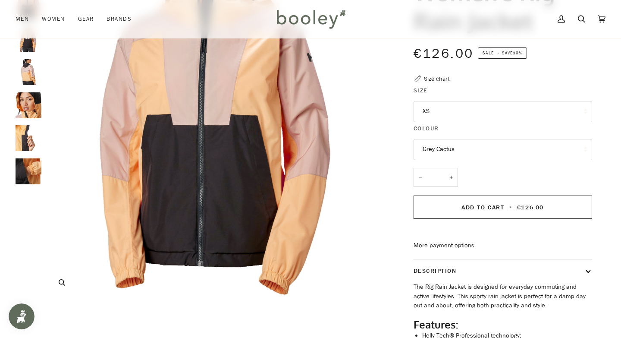
scroll to position [103, 0]
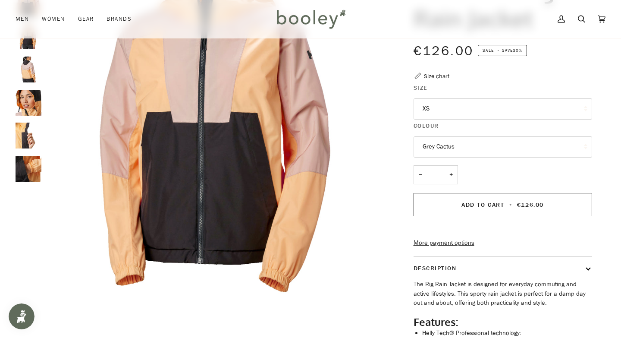
click at [466, 110] on button "XS" at bounding box center [503, 108] width 179 height 21
click at [402, 120] on div "Helly Hansen Women's Rig Rain Jacket €126.00 Sale • Save 30% Size chart Size XS…" at bounding box center [495, 185] width 194 height 456
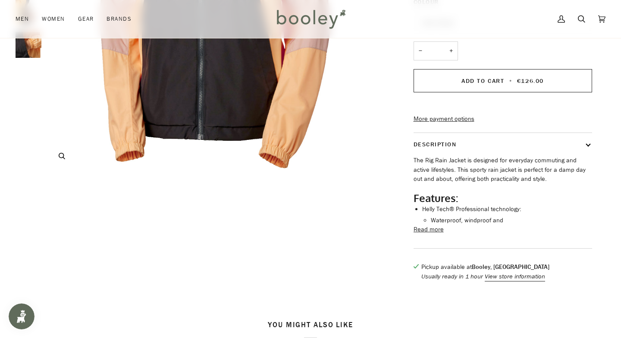
scroll to position [0, 0]
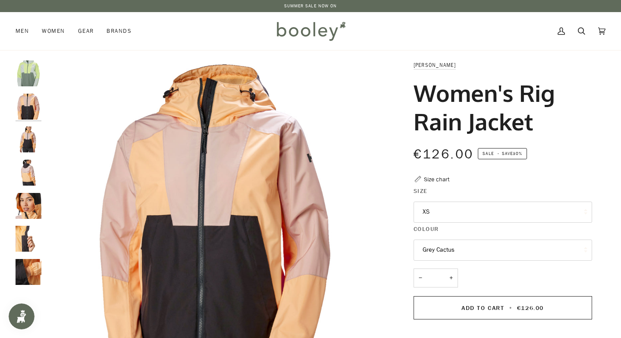
click at [22, 275] on img "Helly Hansen Women's Rig Rain Jacket Miami Peach - Booley Galway" at bounding box center [29, 272] width 26 height 26
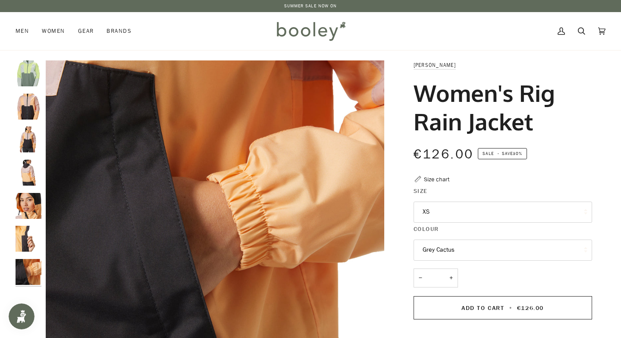
click at [31, 245] on img "Helly Hansen Women's Rig Rain Jacket Miami Peach - Booley Galway" at bounding box center [29, 239] width 26 height 26
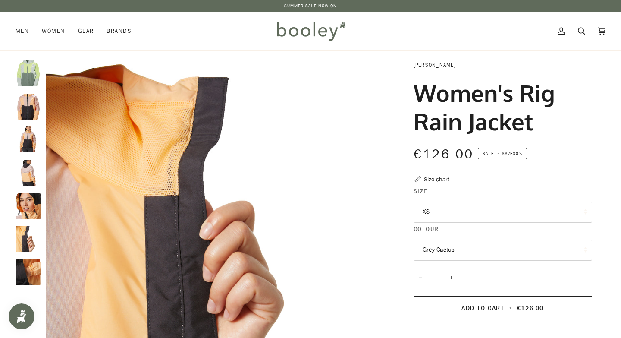
click at [35, 209] on img "Helly Hansen Women's Rig Rain Jacket Miami Peach - Booley Galway" at bounding box center [29, 206] width 26 height 26
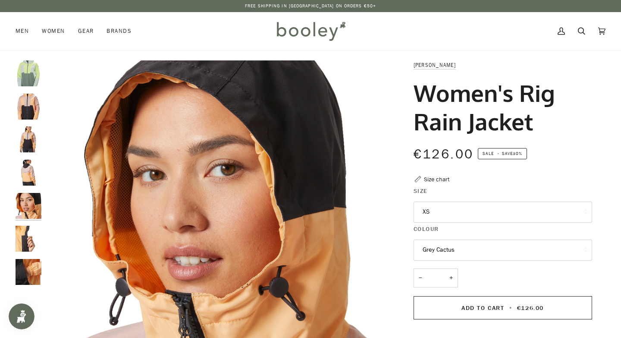
click at [34, 177] on img "Helly Hansen Women's Rig Rain Jacket Miami Peach - Booley Galway" at bounding box center [29, 173] width 26 height 26
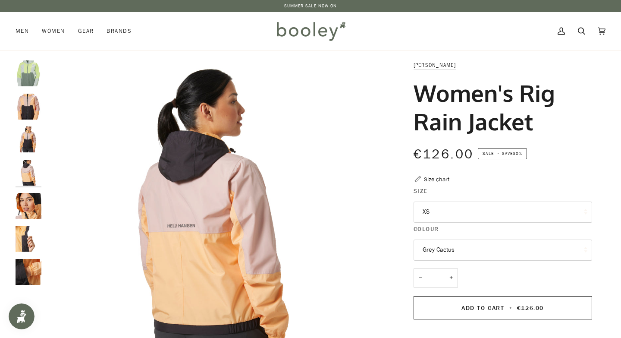
click at [31, 132] on img "Helly Hansen Women's Rig Rain Jacket Miami Peach - Booley Galway" at bounding box center [29, 139] width 26 height 26
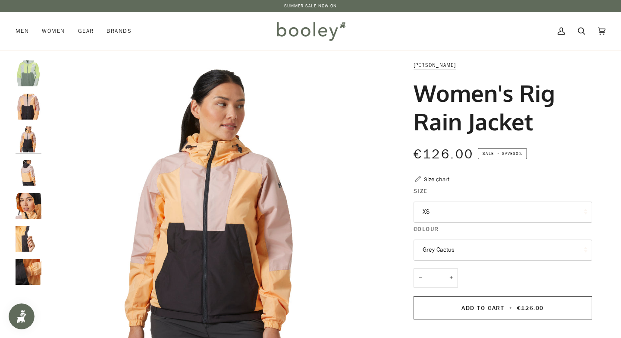
click at [26, 111] on img "Helly Hansen Women's Rig Rain Jacket Miami Peach - Booley Galway" at bounding box center [29, 107] width 26 height 26
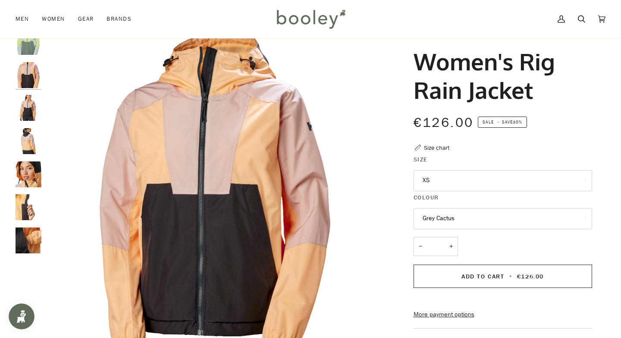
scroll to position [30, 0]
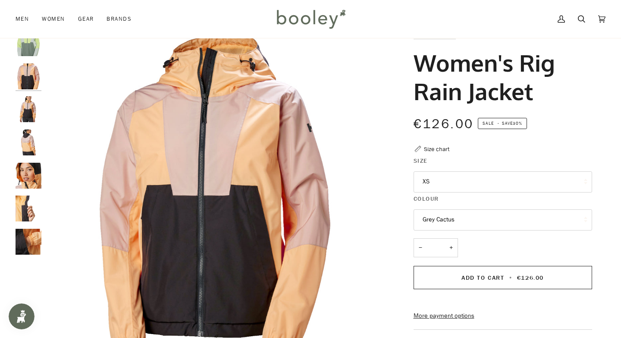
click at [441, 149] on div "Size chart" at bounding box center [436, 149] width 25 height 9
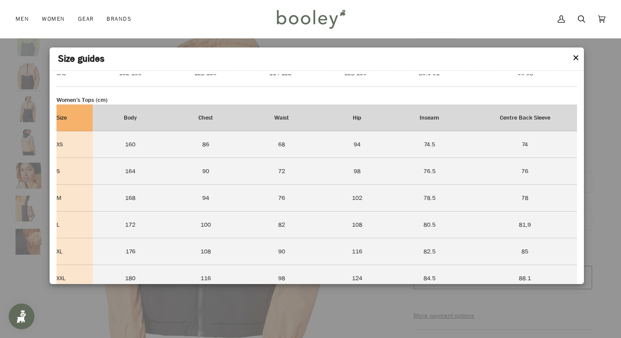
scroll to position [233, 0]
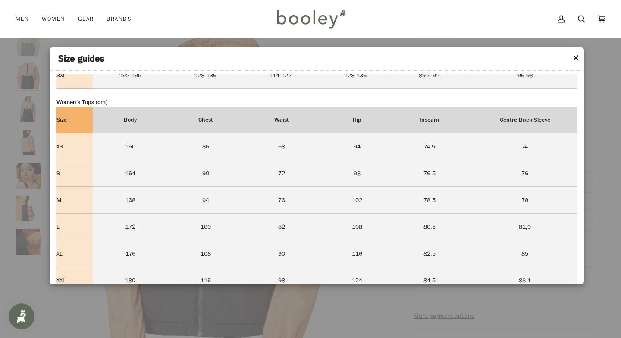
click at [578, 60] on button "✕" at bounding box center [576, 58] width 7 height 13
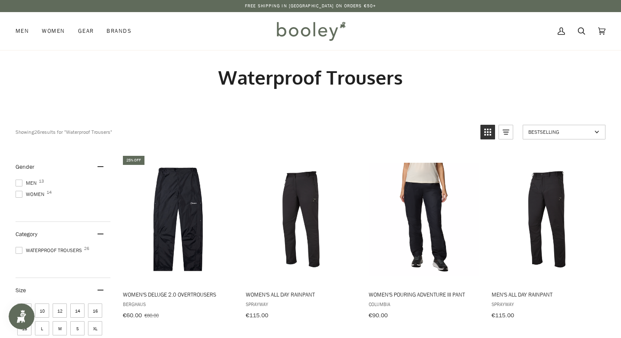
click at [17, 194] on span at bounding box center [19, 194] width 7 height 7
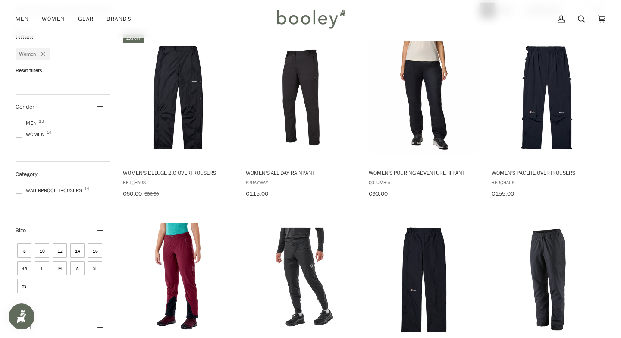
scroll to position [126, 0]
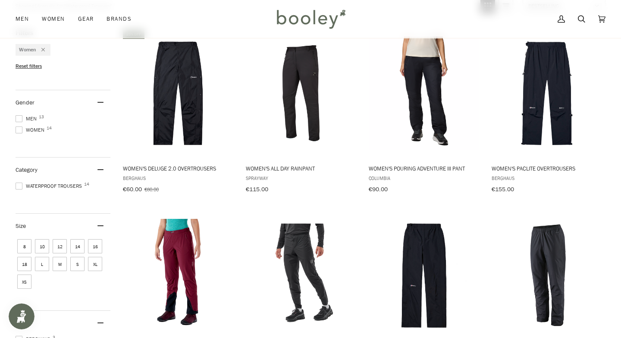
click at [23, 279] on span "XS" at bounding box center [24, 281] width 14 height 14
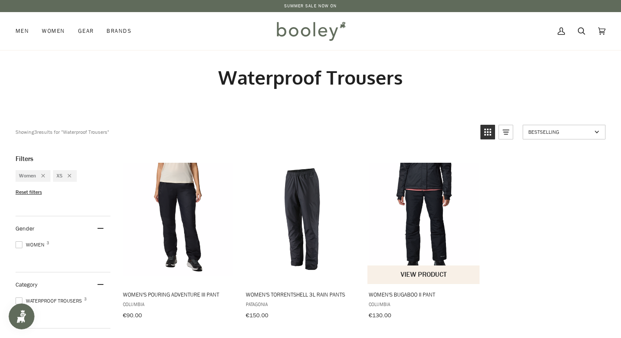
click at [419, 223] on img "Women's Bugaboo II Pant" at bounding box center [424, 219] width 113 height 113
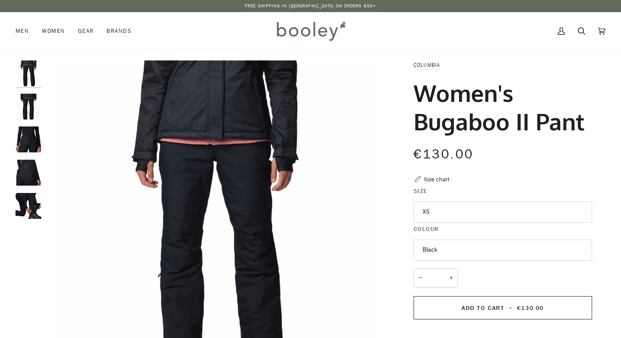
click at [23, 170] on img "Columbia Women's Bugaboo II Pant Black - Booley Galway" at bounding box center [29, 173] width 26 height 26
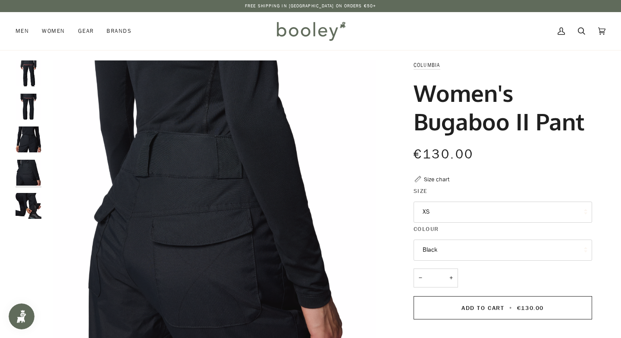
click at [38, 135] on img "Columbia Women's Bugaboo II Pant Black - Booley Galway" at bounding box center [29, 139] width 26 height 26
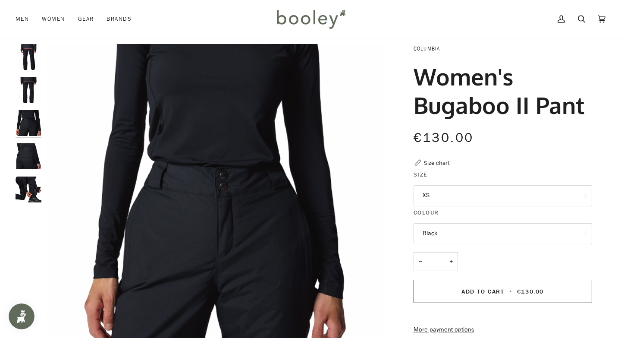
scroll to position [15, 0]
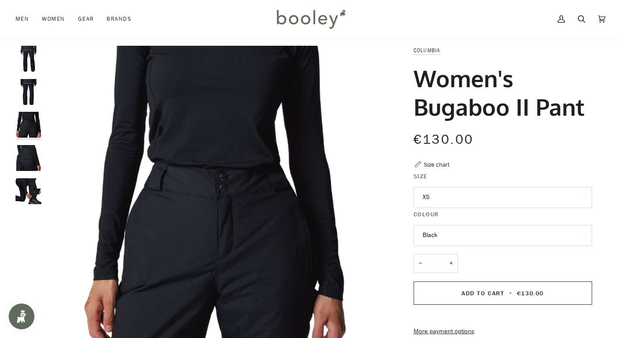
click at [435, 166] on div "Size chart" at bounding box center [436, 164] width 25 height 9
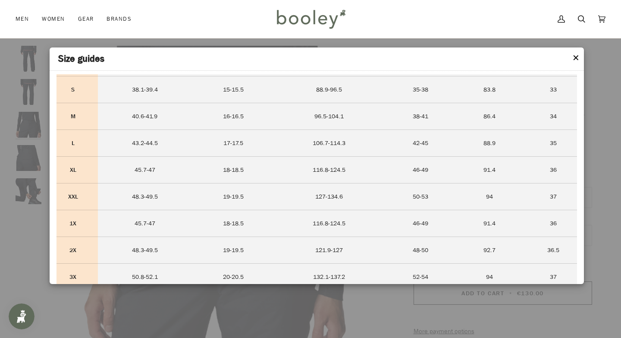
scroll to position [0, 0]
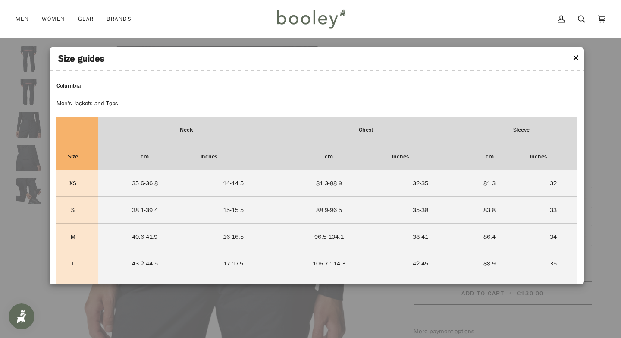
click at [576, 61] on button "✕" at bounding box center [576, 58] width 7 height 13
